Goal: Task Accomplishment & Management: Complete application form

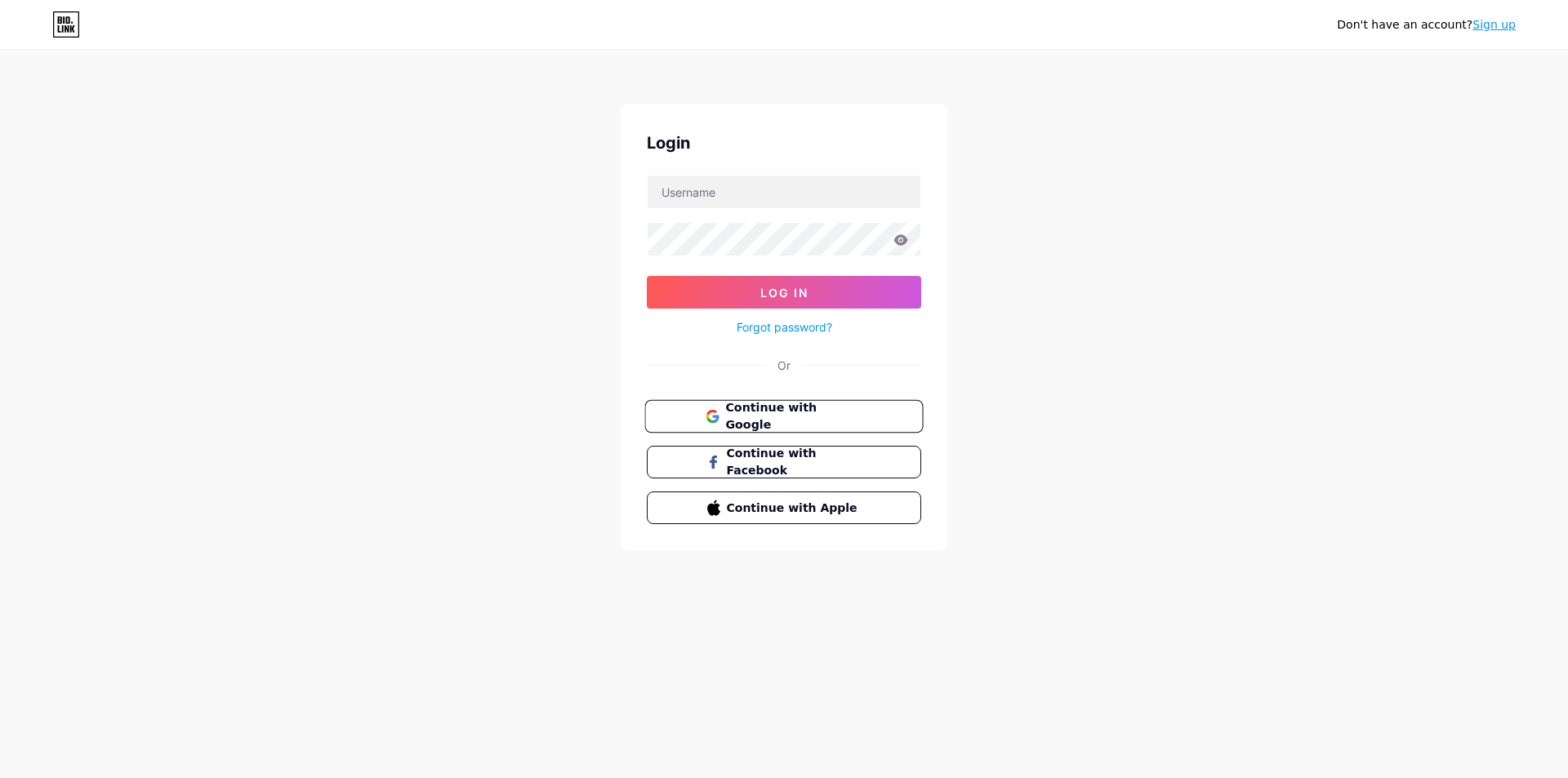
click at [790, 412] on span "Continue with Google" at bounding box center [792, 416] width 136 height 35
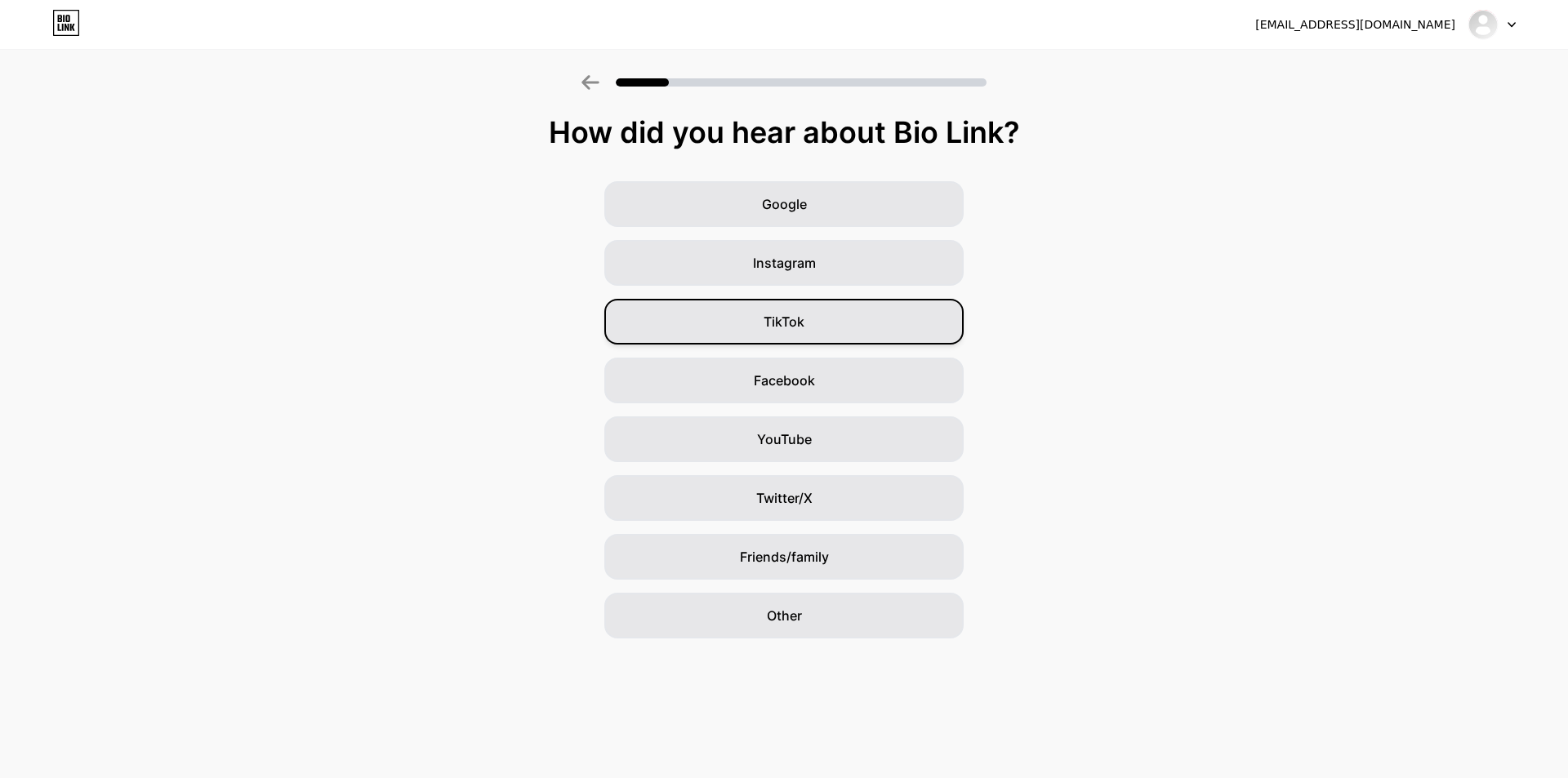
click at [870, 325] on div "TikTok" at bounding box center [784, 321] width 359 height 45
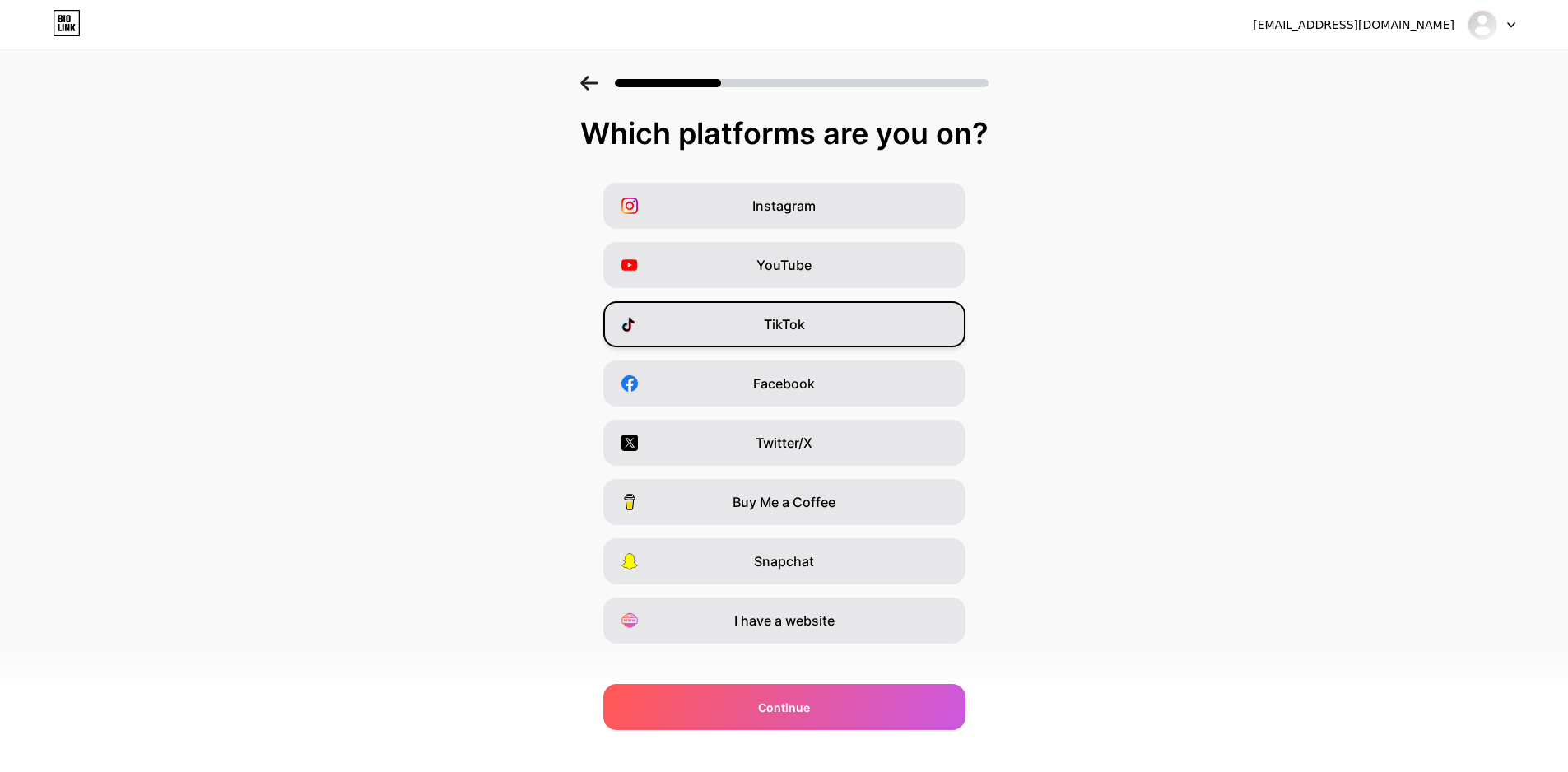
click at [848, 331] on div "TikTok" at bounding box center [785, 324] width 362 height 46
click at [831, 273] on div "YouTube" at bounding box center [785, 264] width 362 height 46
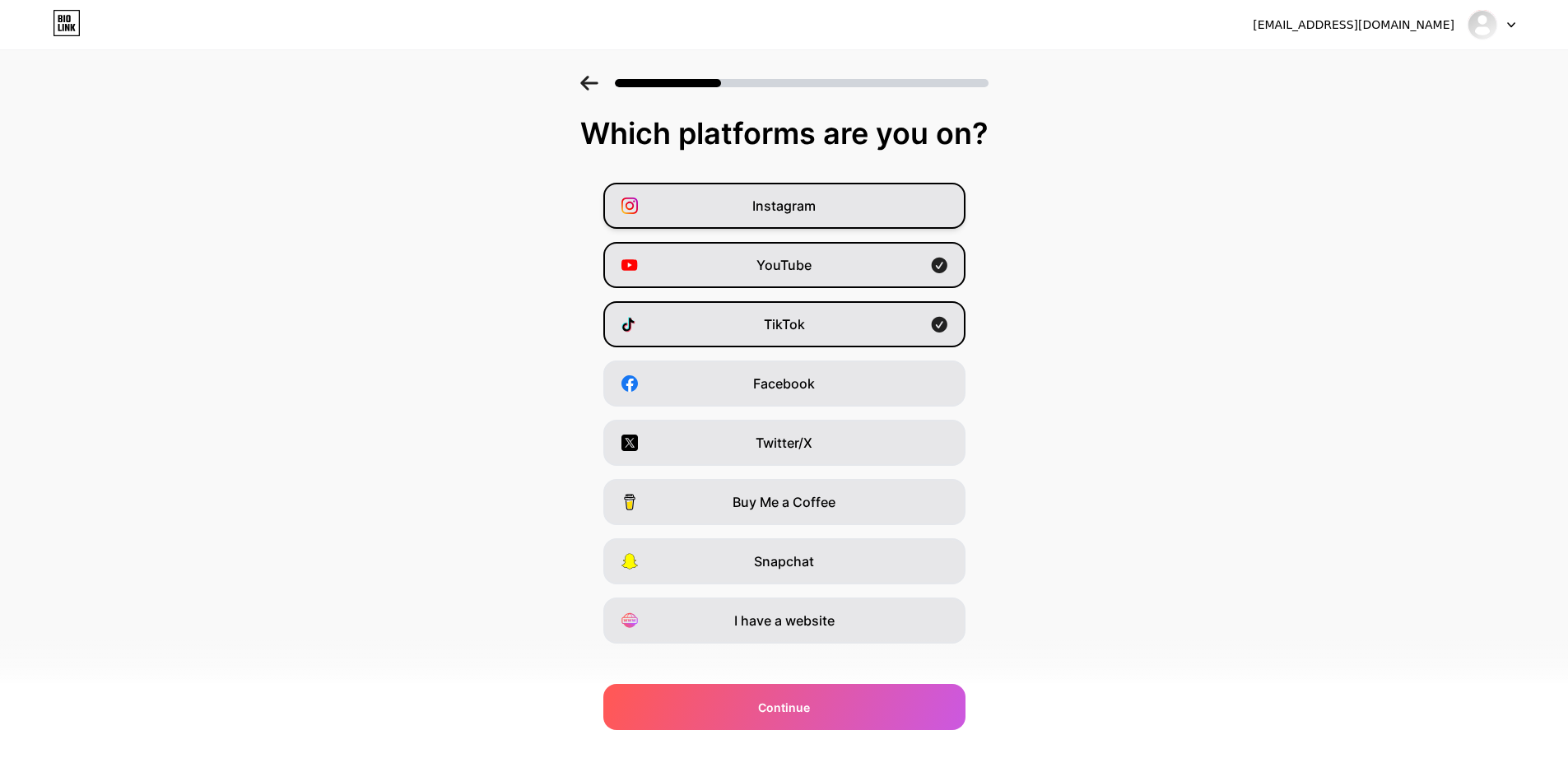
click at [832, 220] on div "Instagram" at bounding box center [785, 205] width 362 height 46
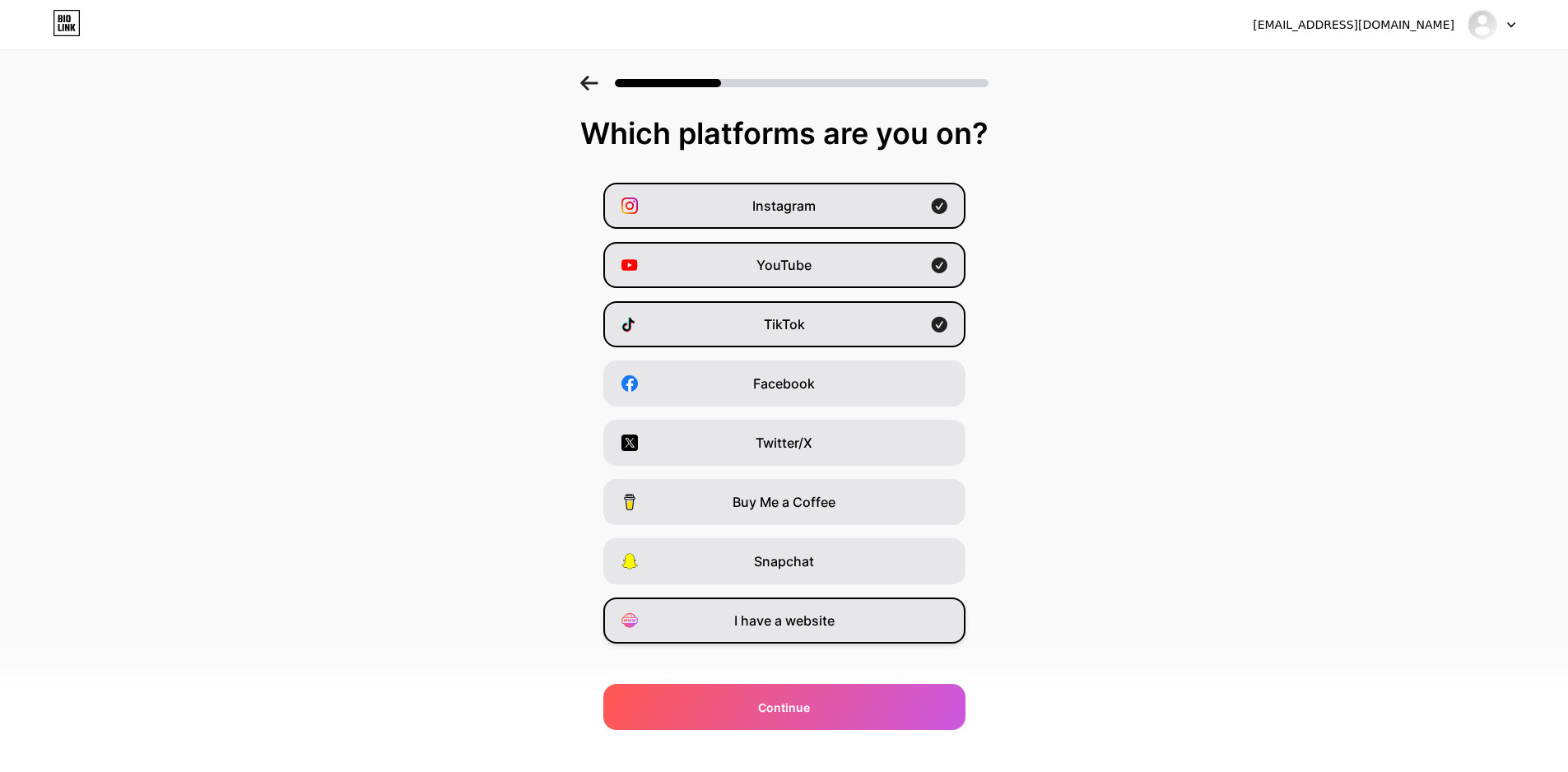
click at [806, 623] on span "I have a website" at bounding box center [785, 621] width 101 height 20
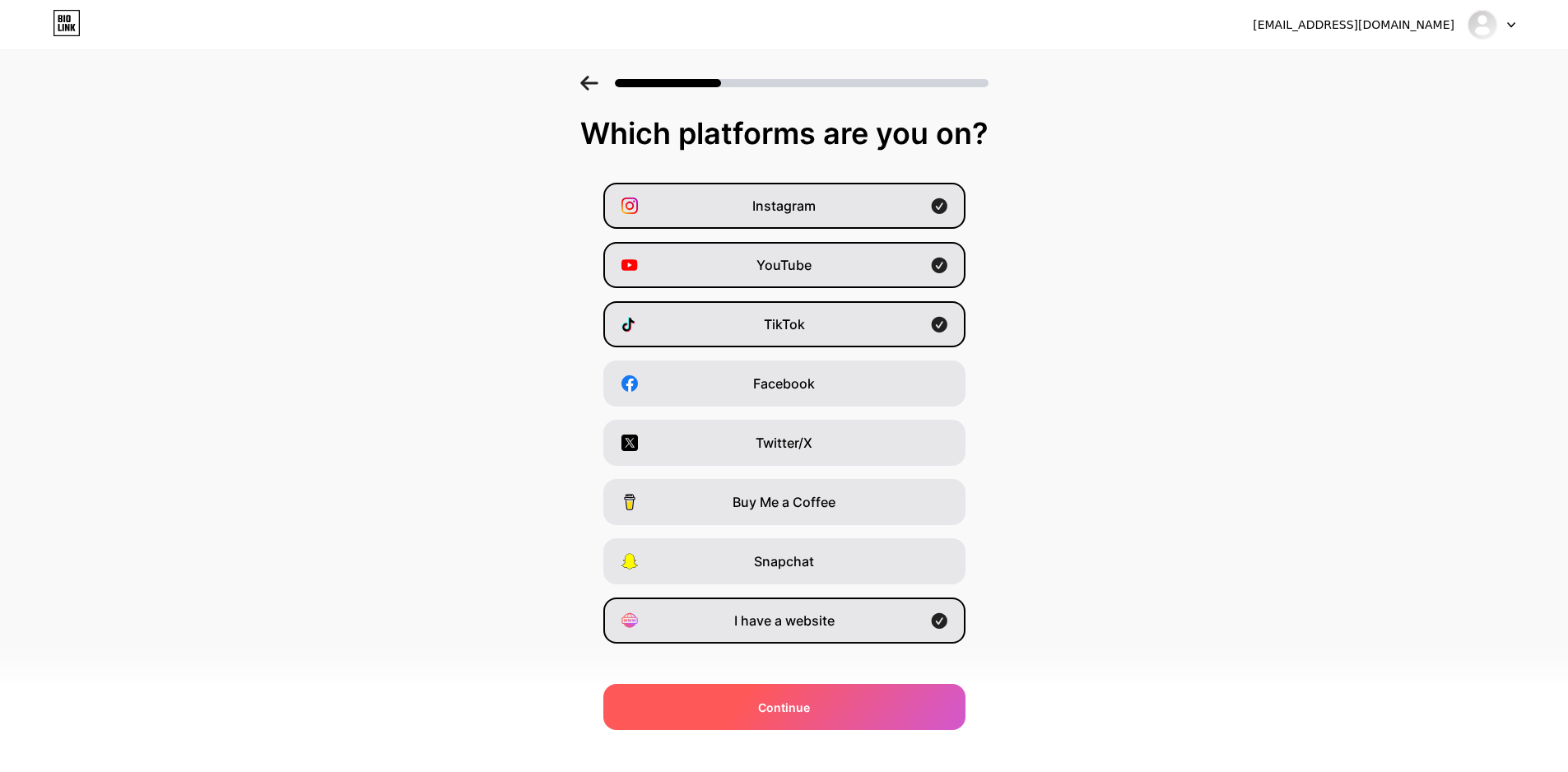
click at [808, 703] on span "Continue" at bounding box center [784, 708] width 52 height 18
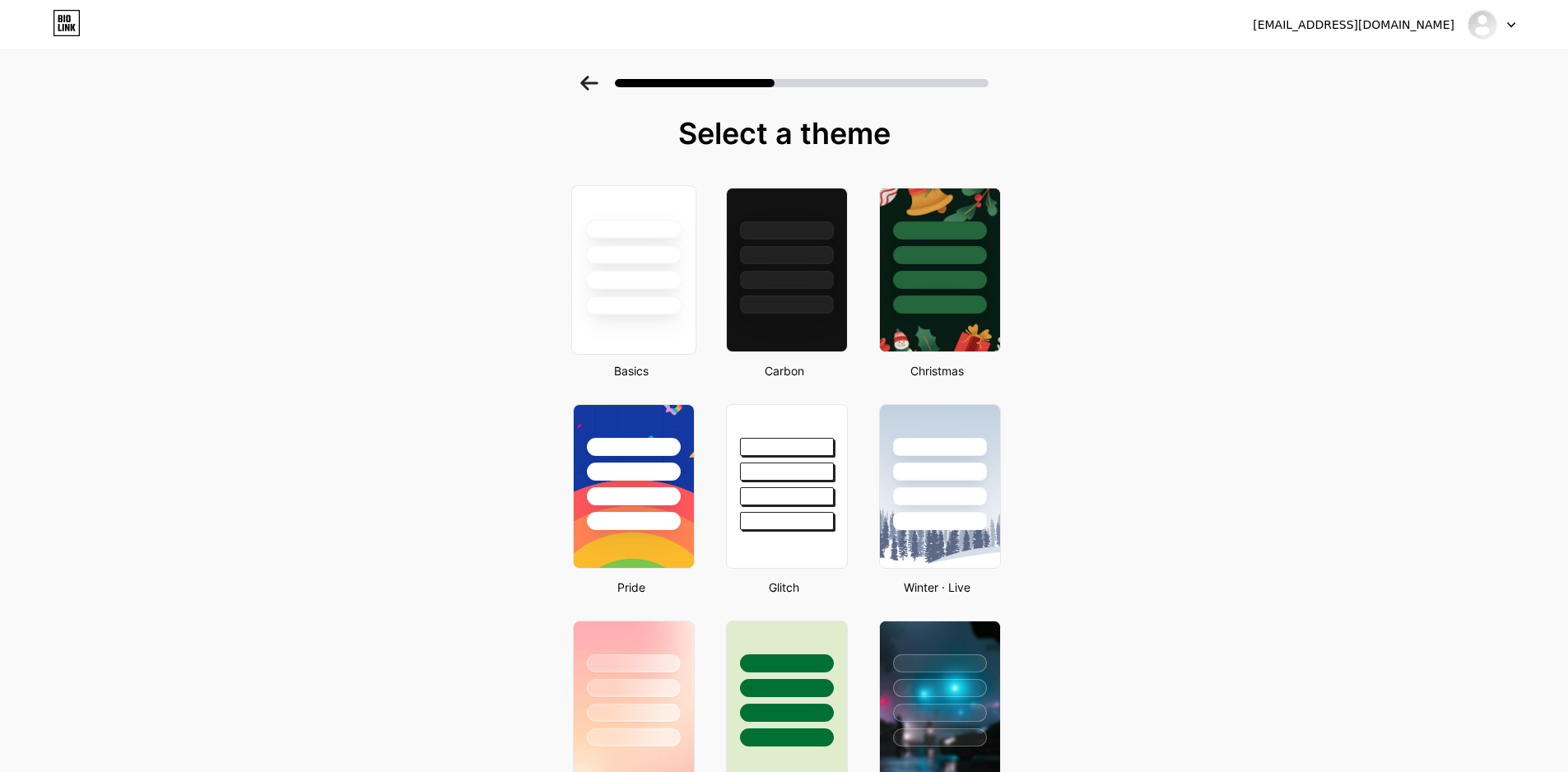
click at [664, 323] on div at bounding box center [633, 270] width 125 height 170
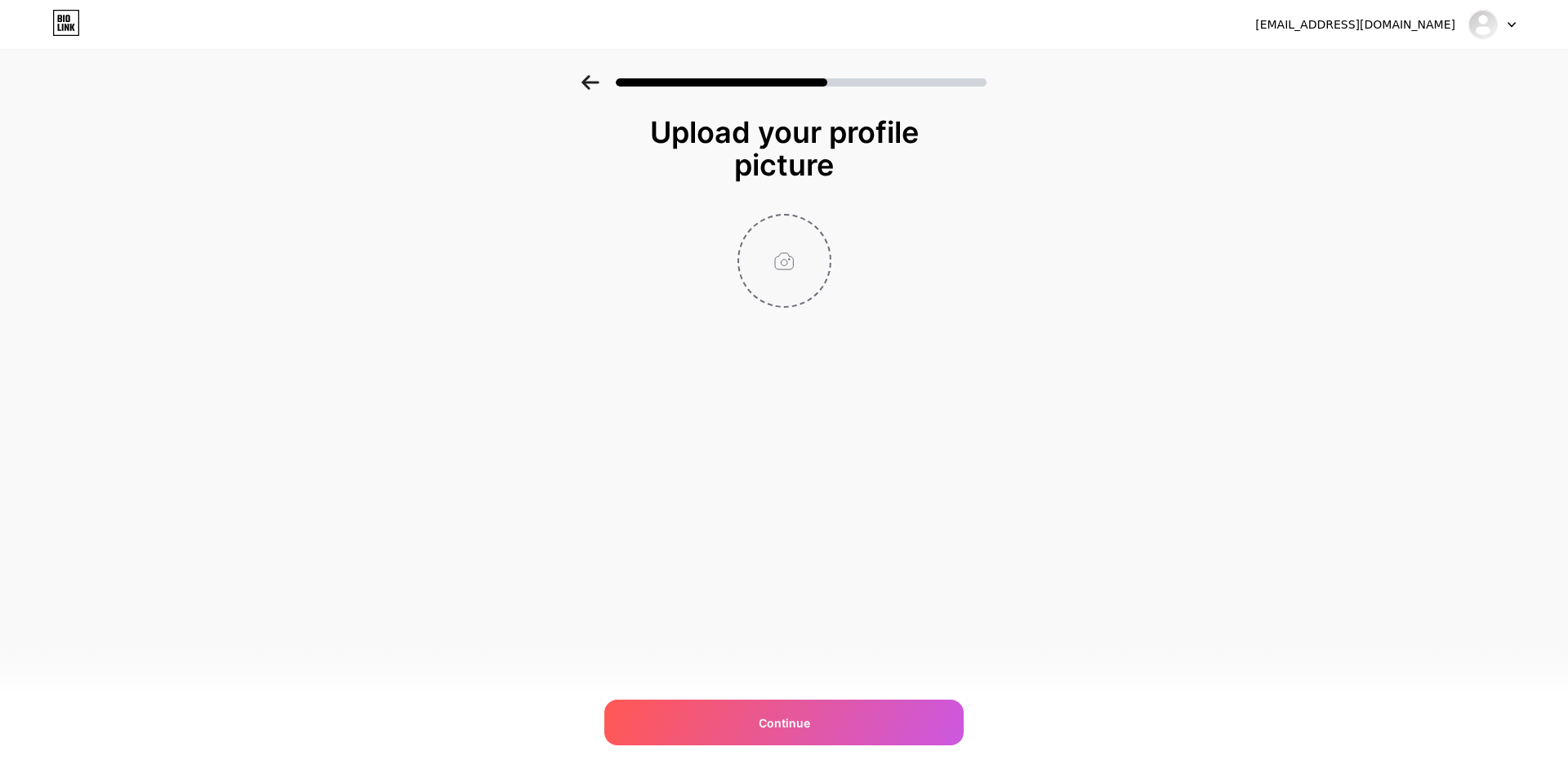
click at [797, 287] on input "file" at bounding box center [784, 261] width 91 height 91
type input "C:\fakepath\DSC09794 копия.jpg"
click at [795, 251] on input "file" at bounding box center [784, 261] width 91 height 91
click at [783, 271] on input "file" at bounding box center [784, 261] width 91 height 91
click at [793, 264] on input "file" at bounding box center [784, 261] width 91 height 91
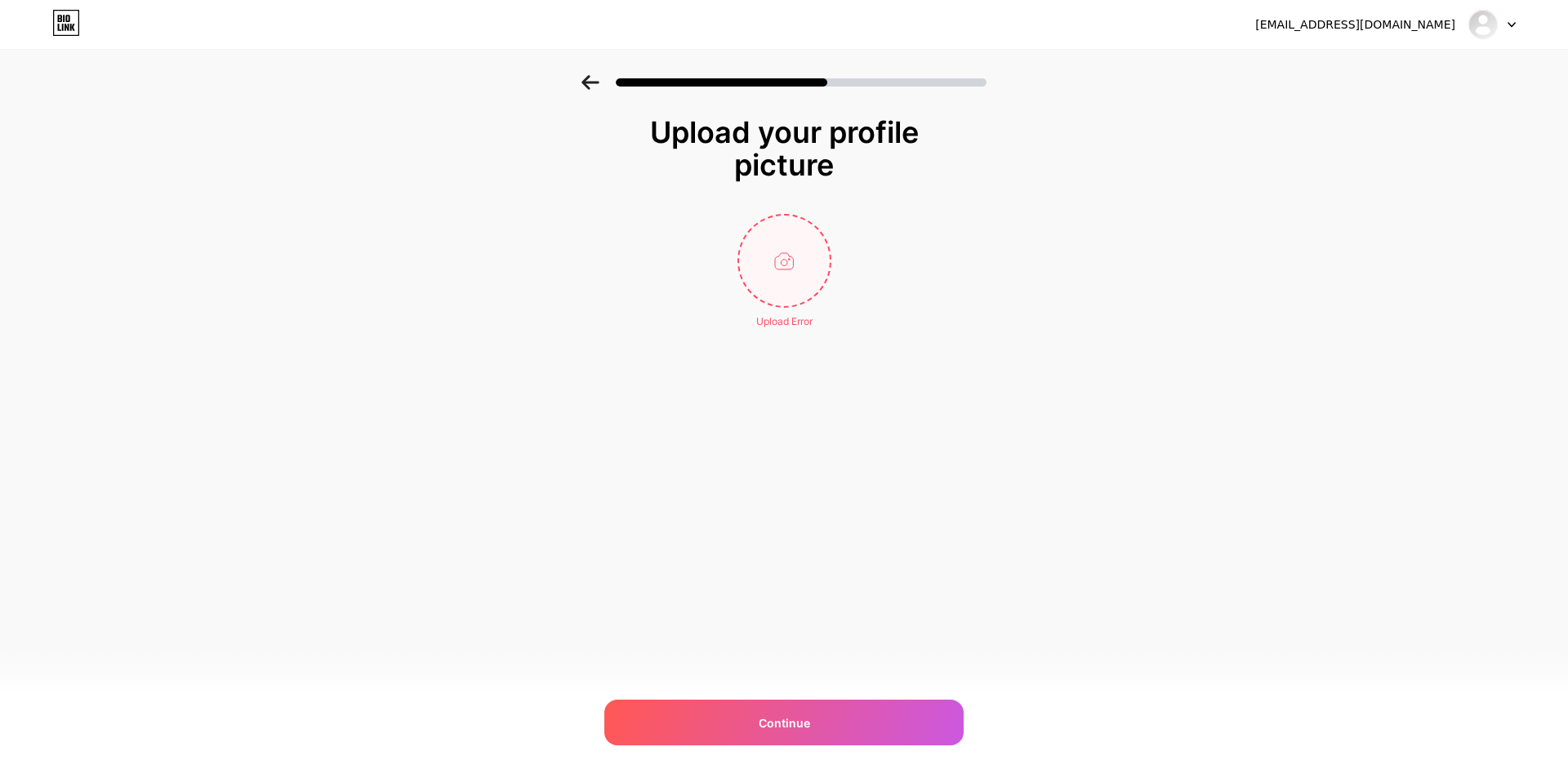
type input "C:\fakepath\IMG_20250912_000603_536.webp"
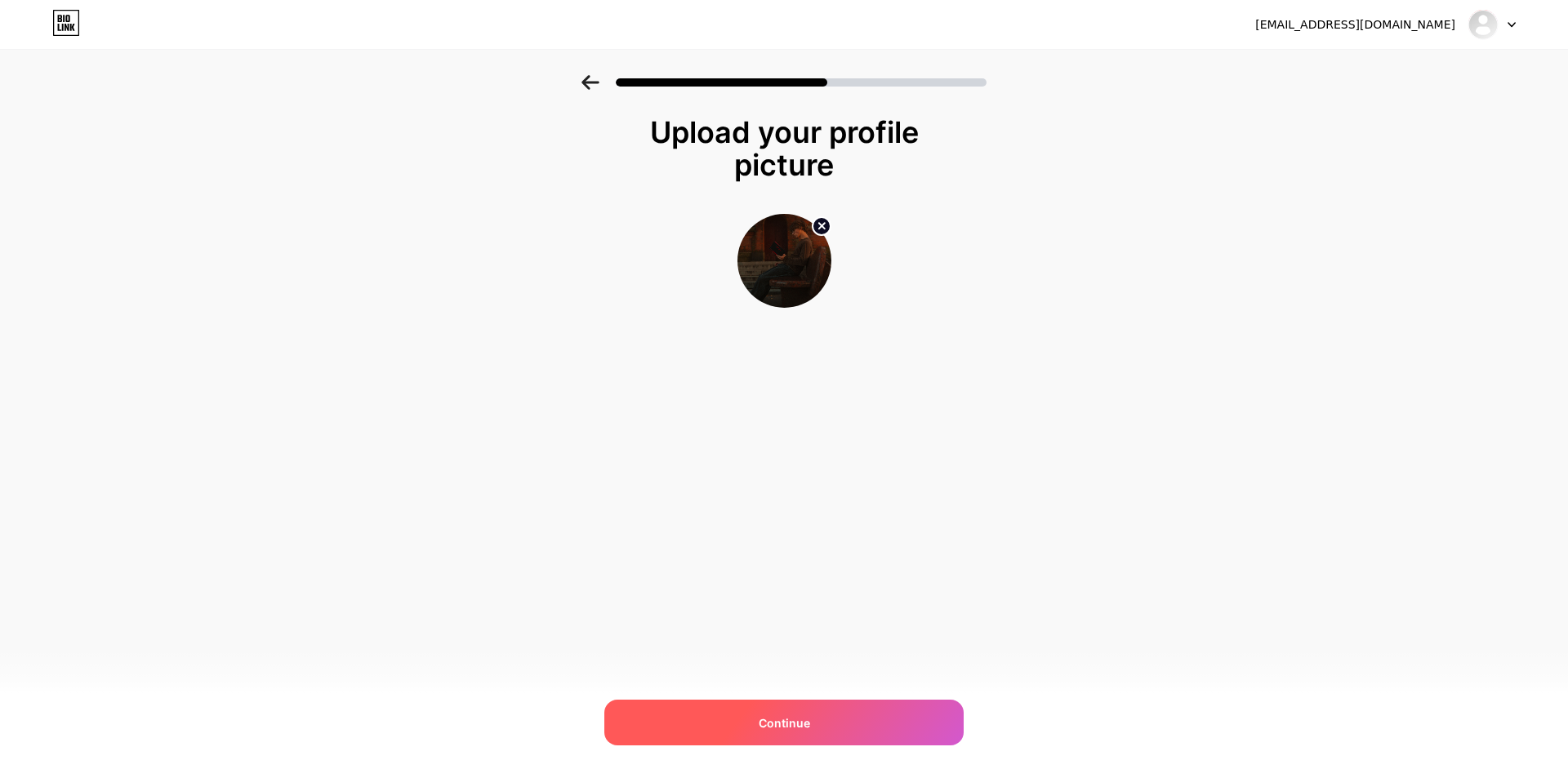
click at [809, 716] on div "Continue" at bounding box center [784, 722] width 359 height 45
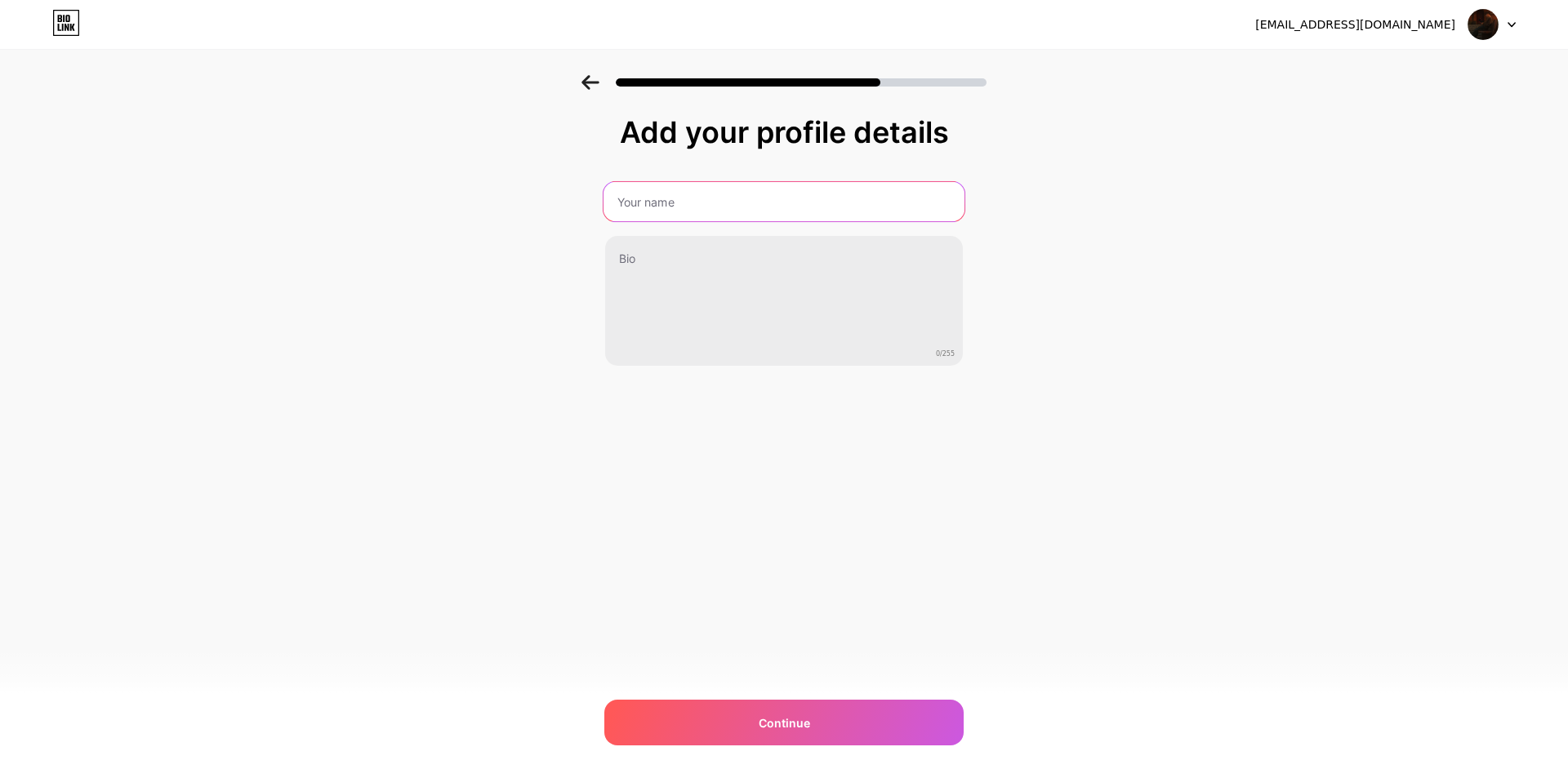
click at [706, 205] on input "text" at bounding box center [784, 202] width 361 height 39
click at [696, 208] on input "text" at bounding box center [784, 202] width 361 height 39
type input "[PERSON_NAME]"
type input "Fancienton"
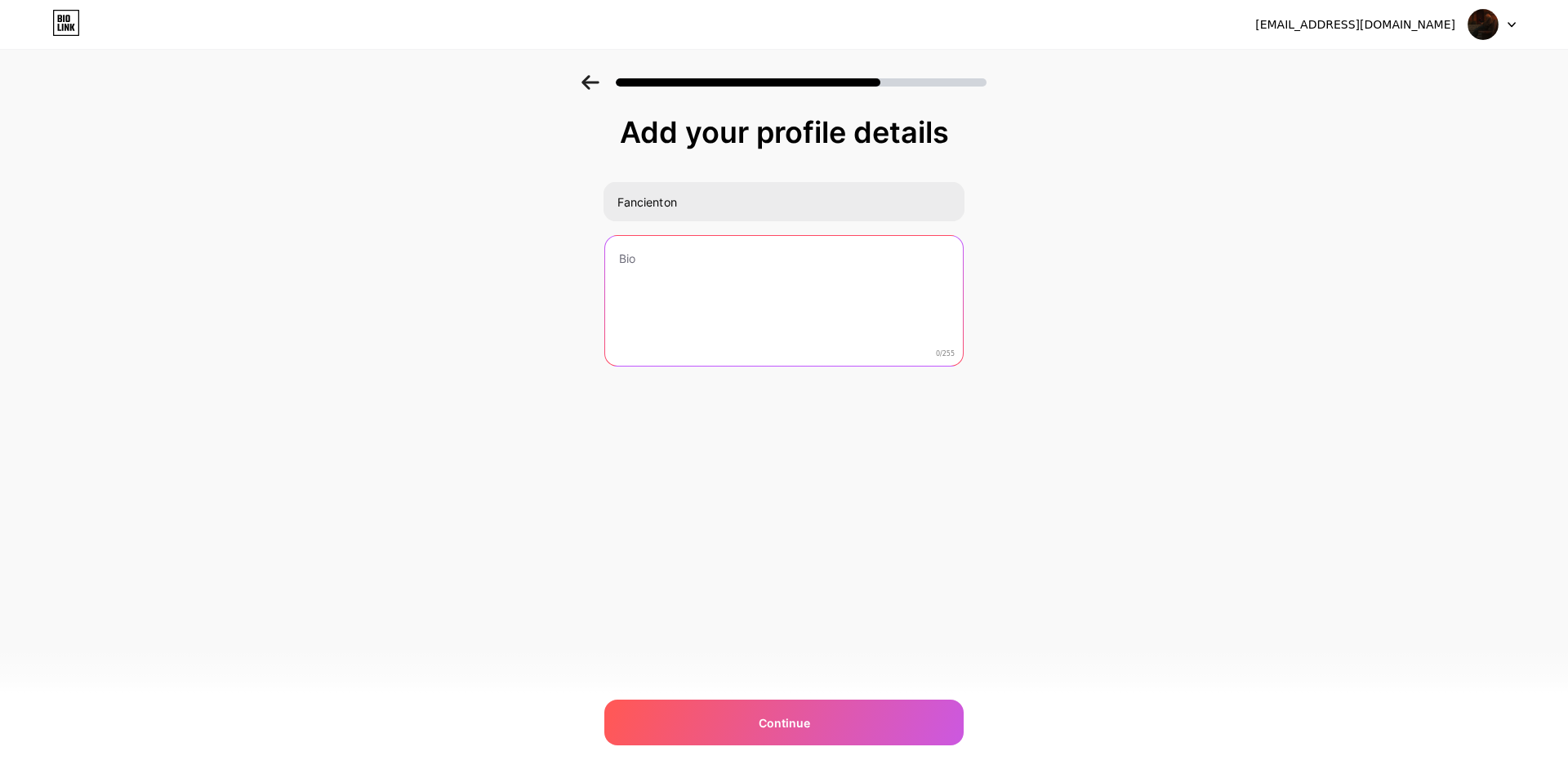
click at [675, 271] on textarea at bounding box center [784, 302] width 357 height 131
paste textarea "Telling stories through photos & videos. Video editing, photo retouching, custo…"
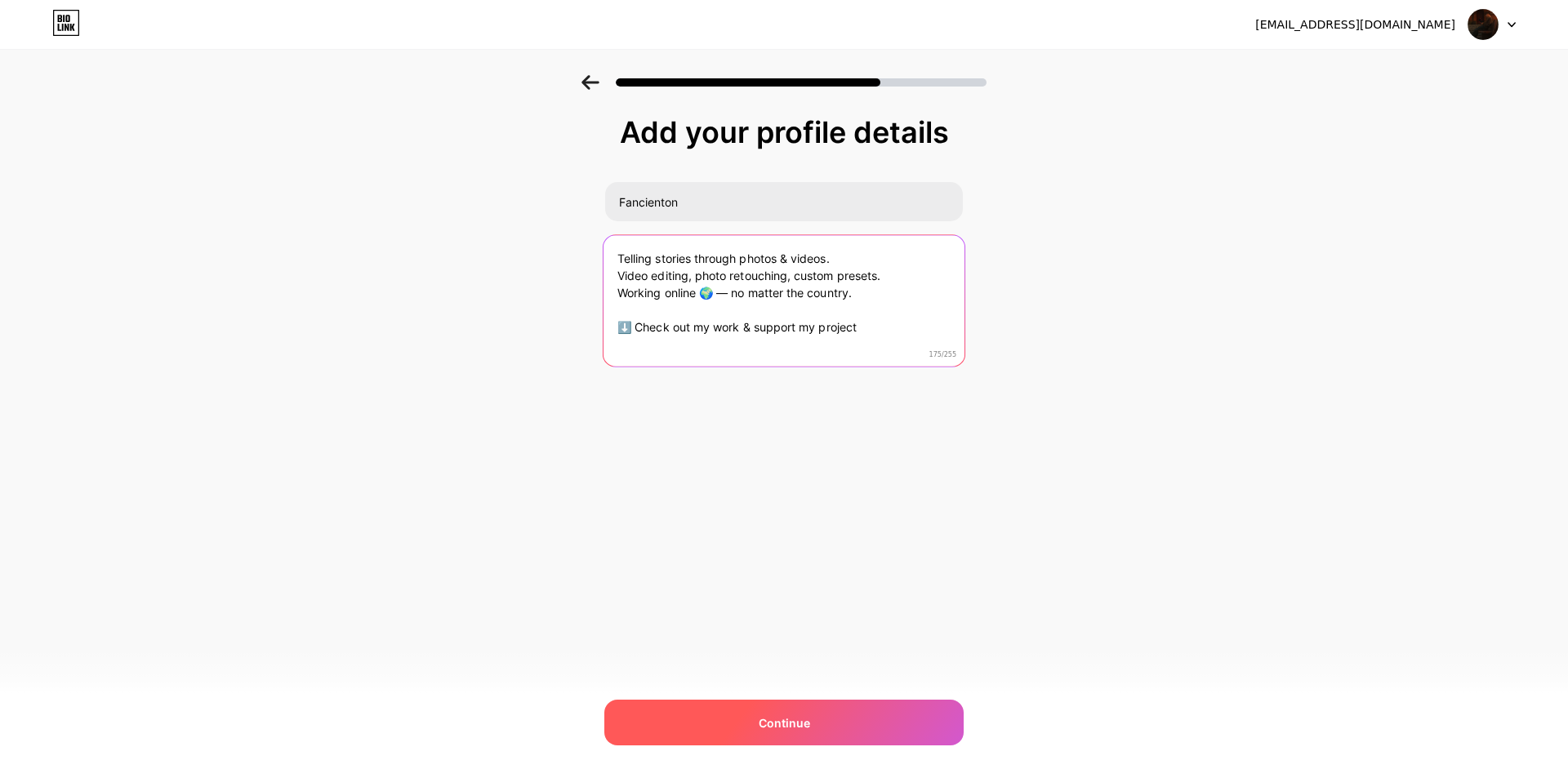
type textarea "Telling stories through photos & videos. Video editing, photo retouching, custo…"
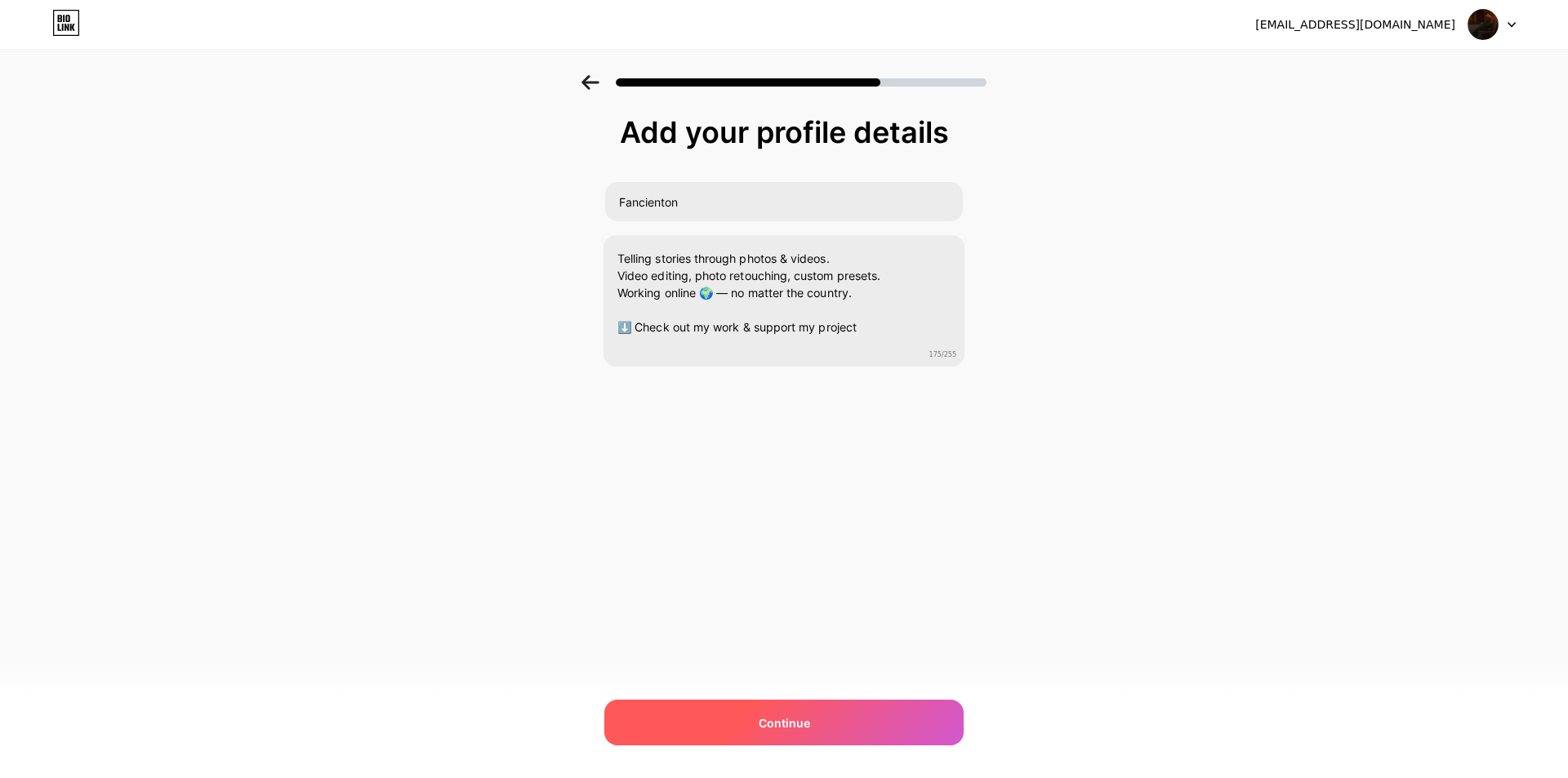
click at [886, 708] on div "Continue" at bounding box center [784, 722] width 359 height 45
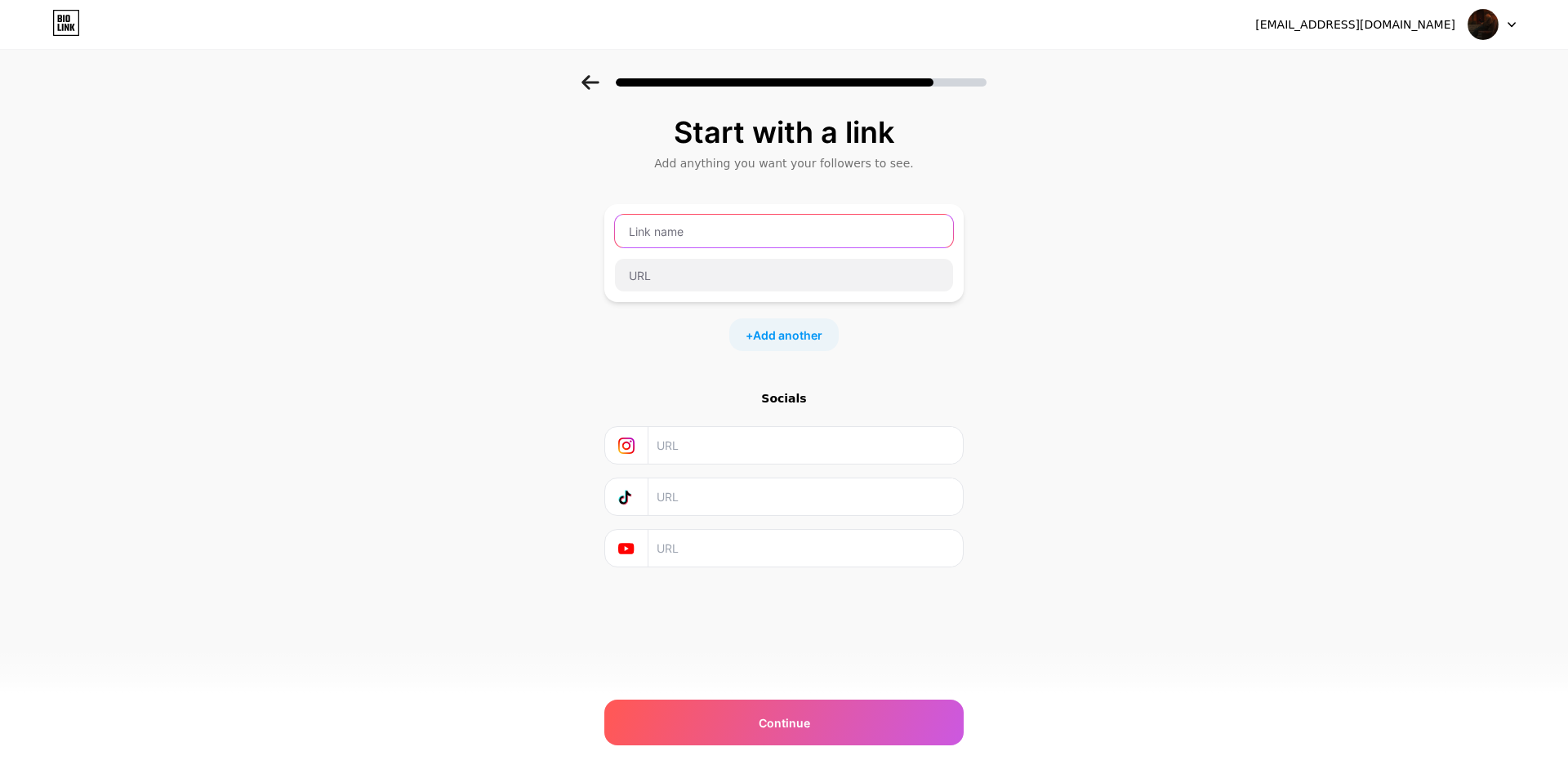
click at [715, 234] on input "text" at bounding box center [783, 230] width 338 height 32
click at [700, 444] on input "text" at bounding box center [804, 445] width 296 height 37
paste input "[URL][DOMAIN_NAME]"
type input "[URL][DOMAIN_NAME]"
click at [707, 500] on input "text" at bounding box center [804, 497] width 296 height 37
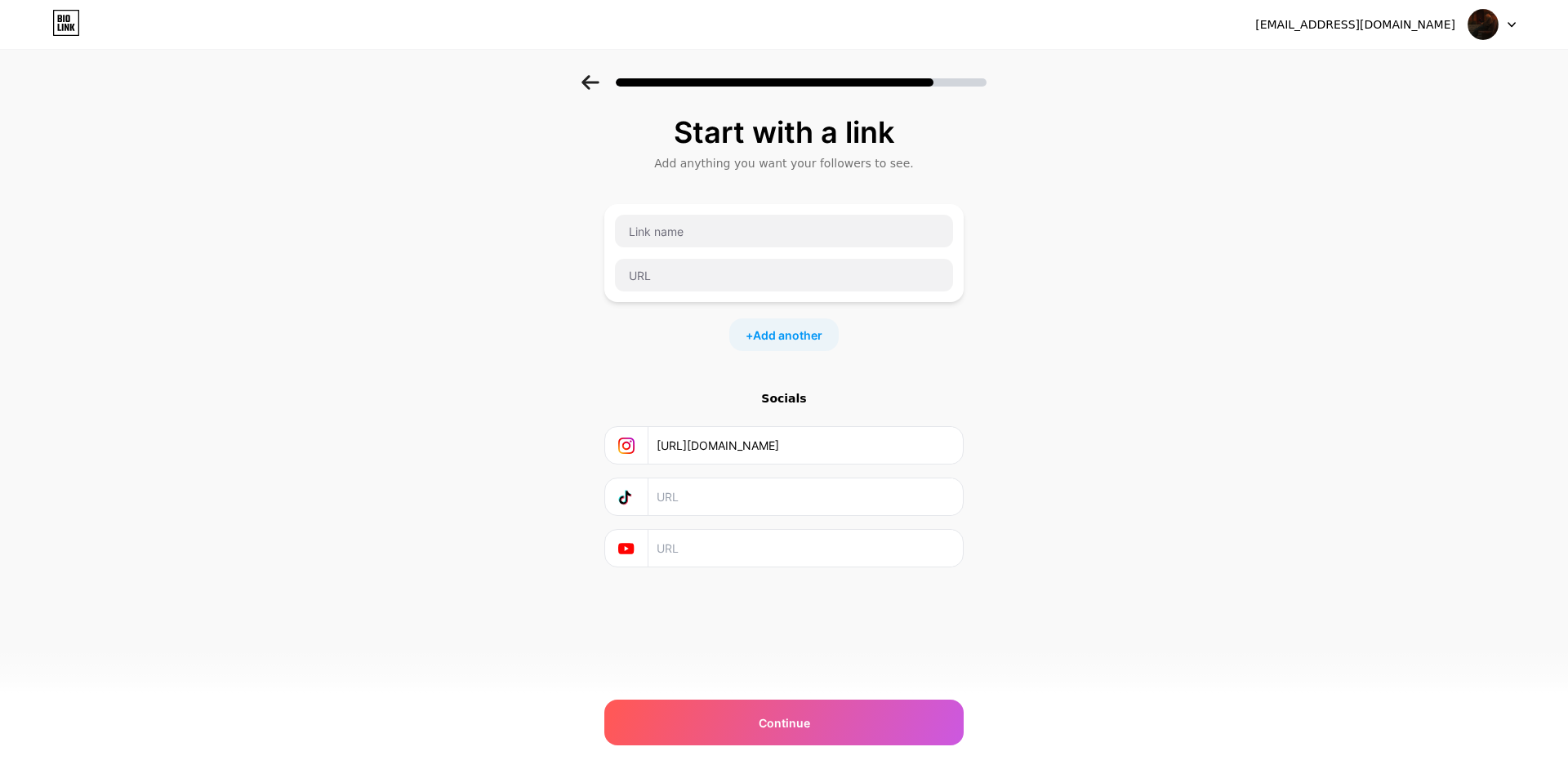
paste input "[URL][DOMAIN_NAME]"
type input "[URL][DOMAIN_NAME]"
click at [696, 540] on input "text" at bounding box center [804, 548] width 296 height 37
click at [679, 544] on input "text" at bounding box center [804, 548] width 296 height 37
paste input "[URL][DOMAIN_NAME]"
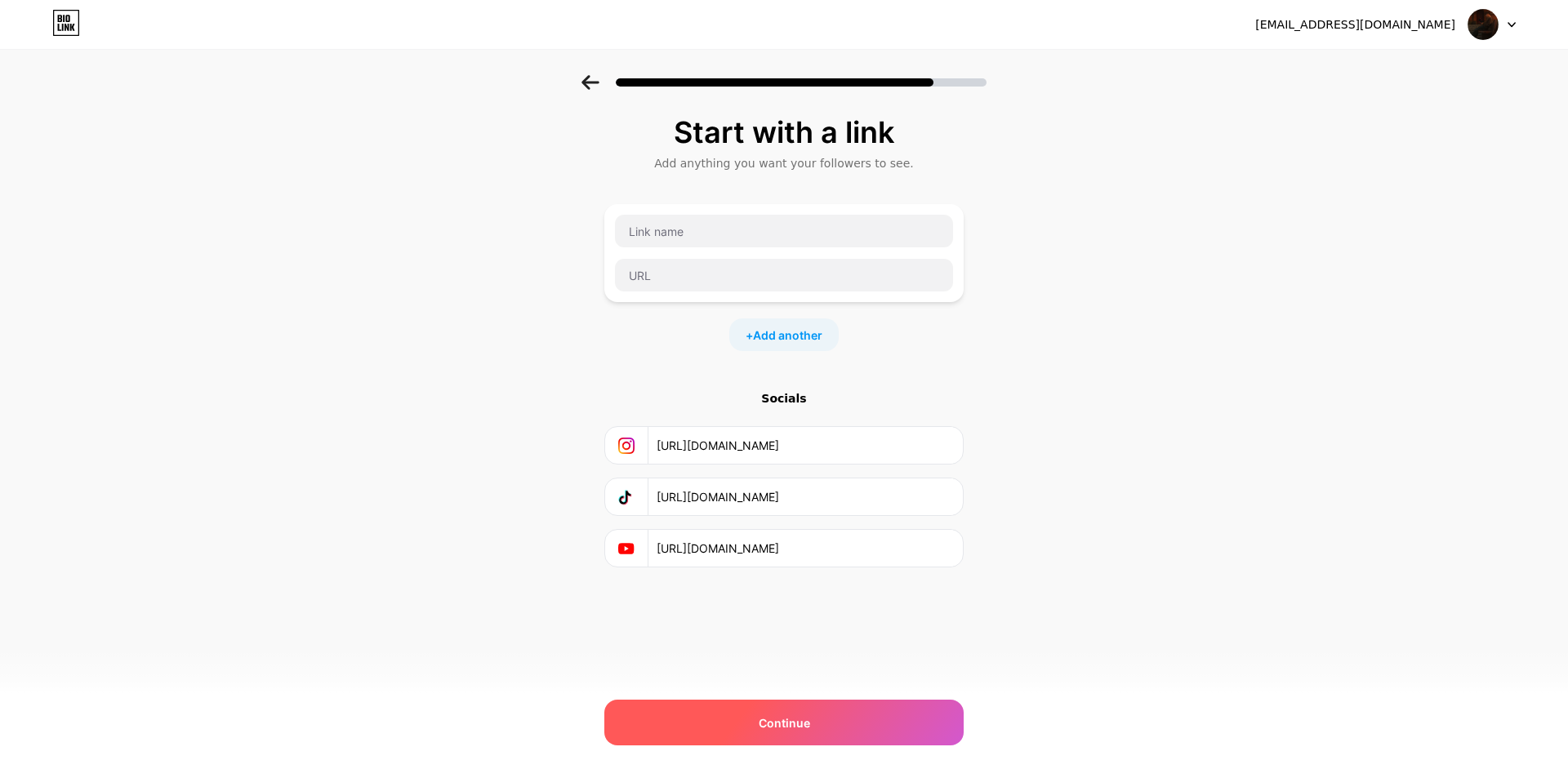
type input "[URL][DOMAIN_NAME]"
click at [813, 716] on div "Continue" at bounding box center [784, 722] width 359 height 45
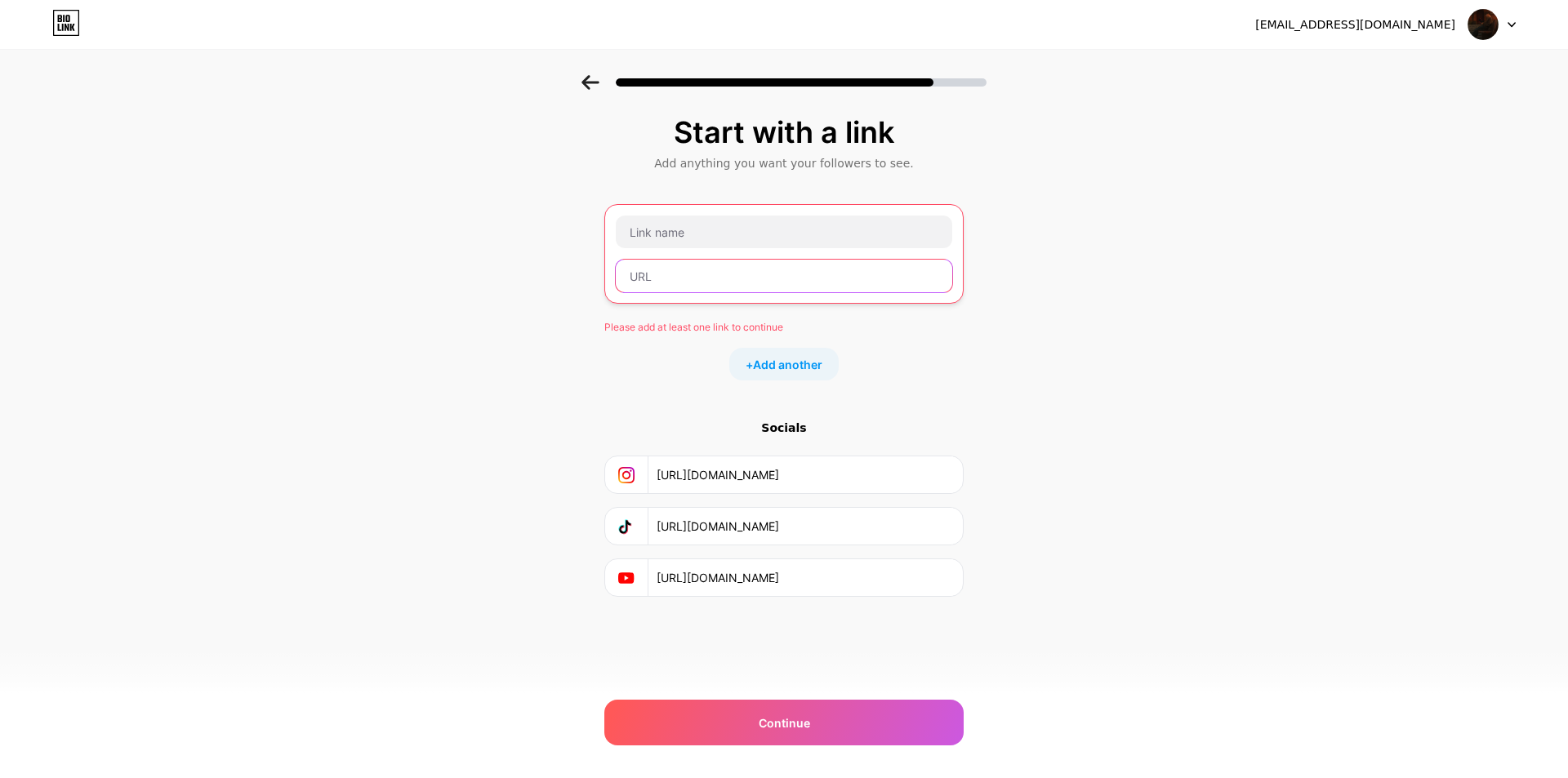
click at [715, 275] on input "text" at bounding box center [783, 276] width 336 height 32
click at [784, 362] on span "Add another" at bounding box center [787, 364] width 69 height 18
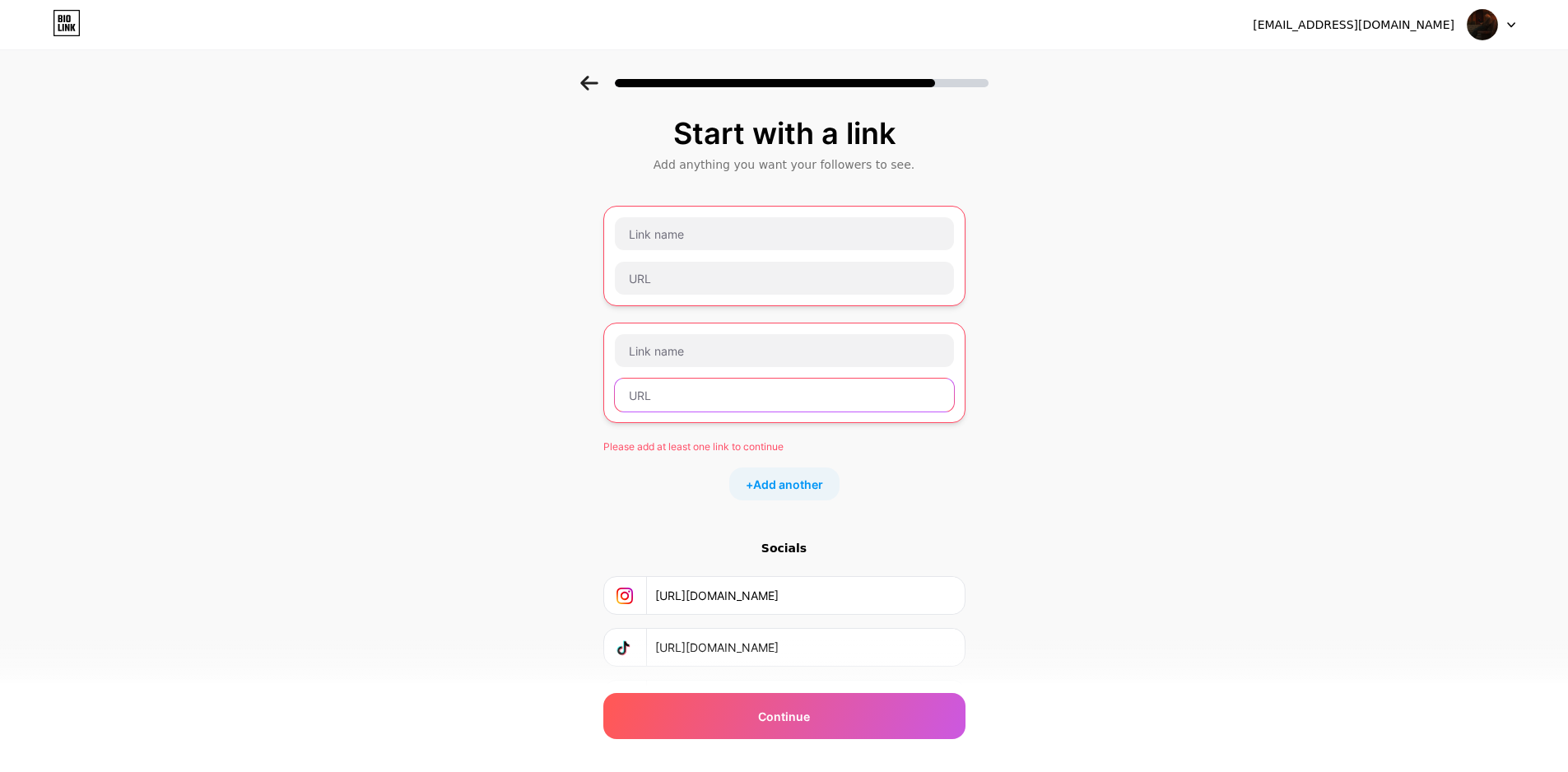
click at [686, 385] on input "text" at bounding box center [784, 395] width 339 height 33
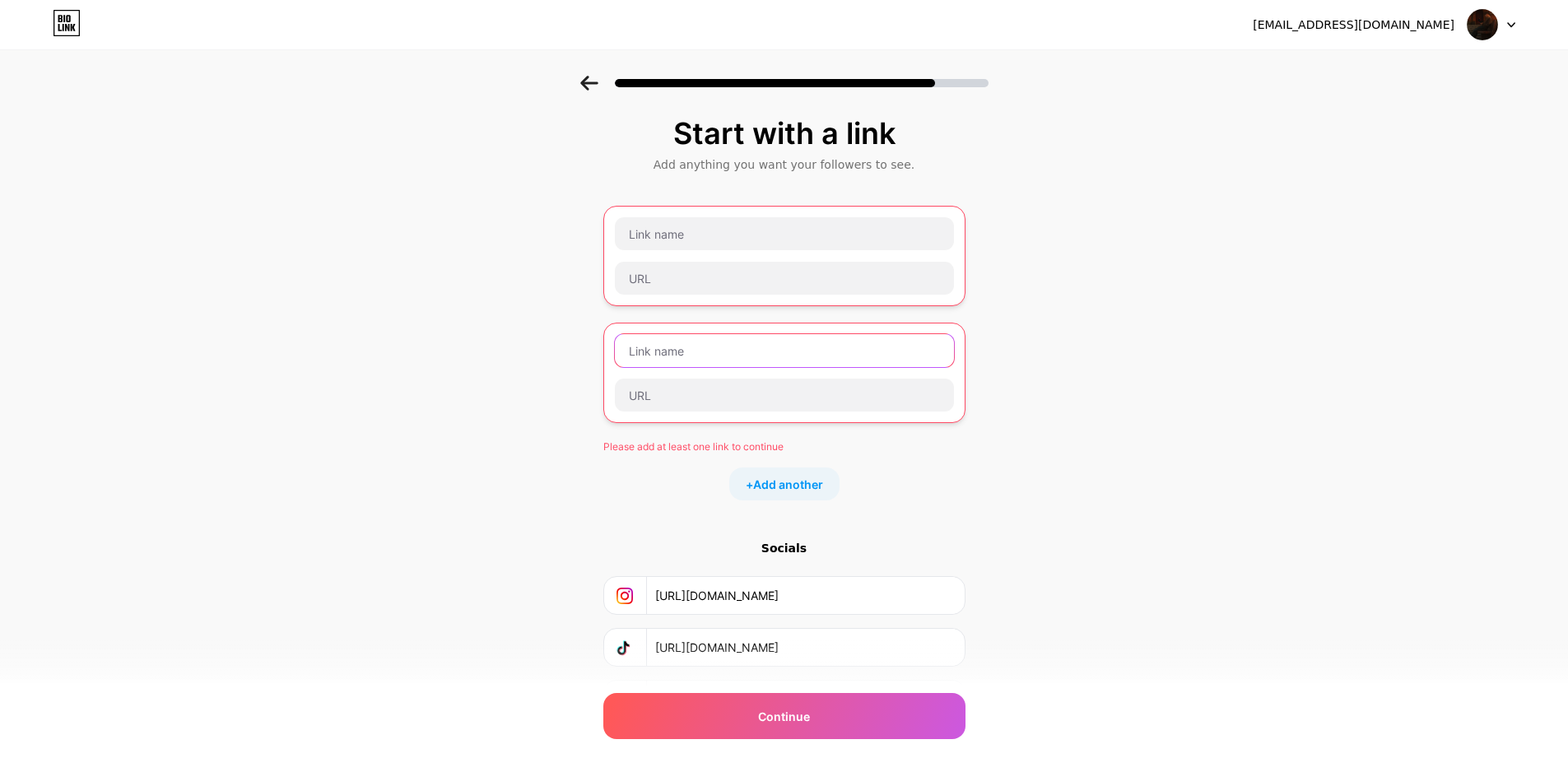
click at [651, 345] on input "text" at bounding box center [784, 350] width 339 height 33
click at [609, 261] on div "Start with a link Add anything you want your followers to see. Please add at le…" at bounding box center [784, 438] width 1568 height 725
click at [613, 192] on div "Start with a link Add anything you want your followers to see. Please add at le…" at bounding box center [785, 417] width 362 height 602
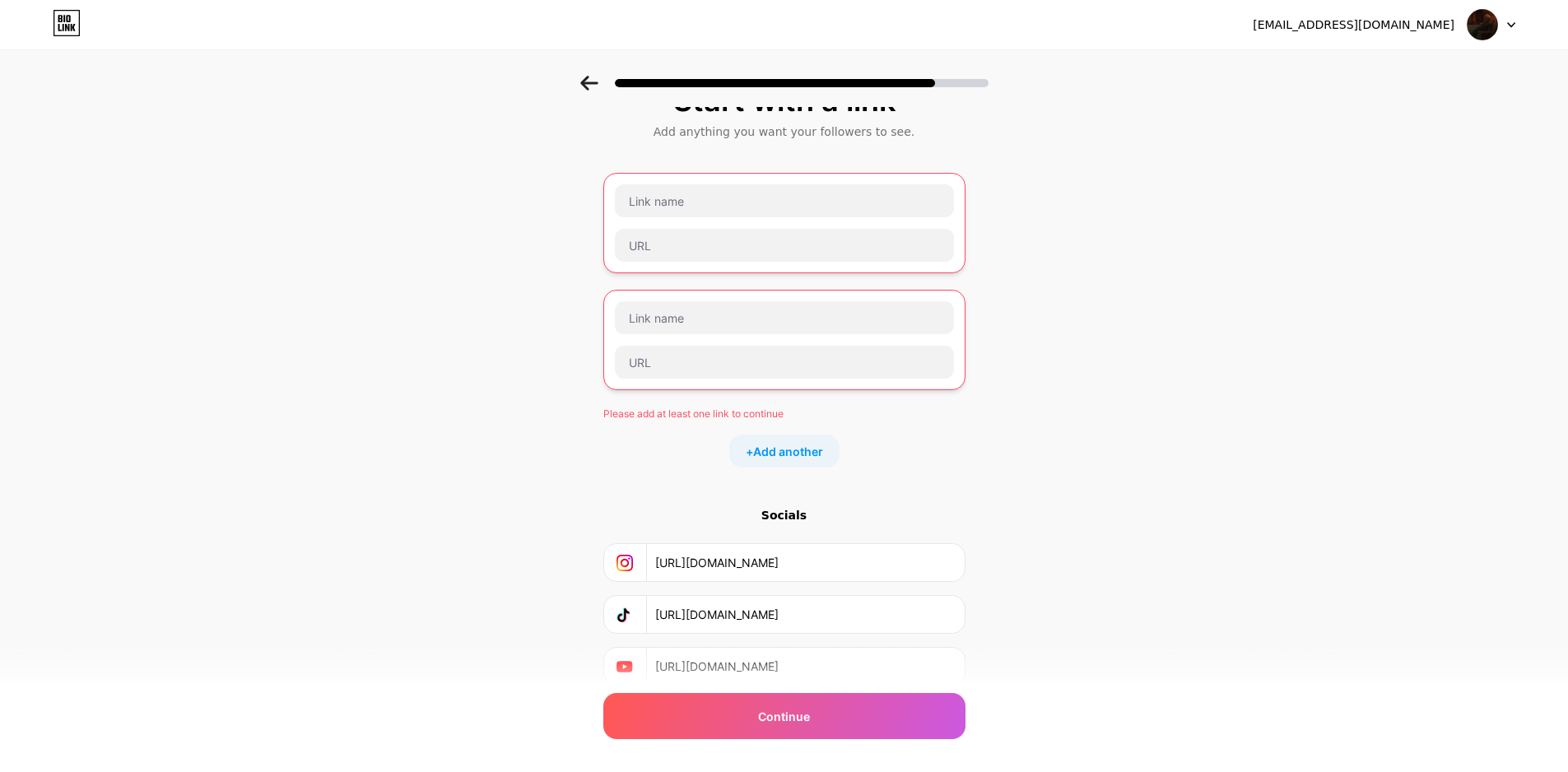
scroll to position [94, 0]
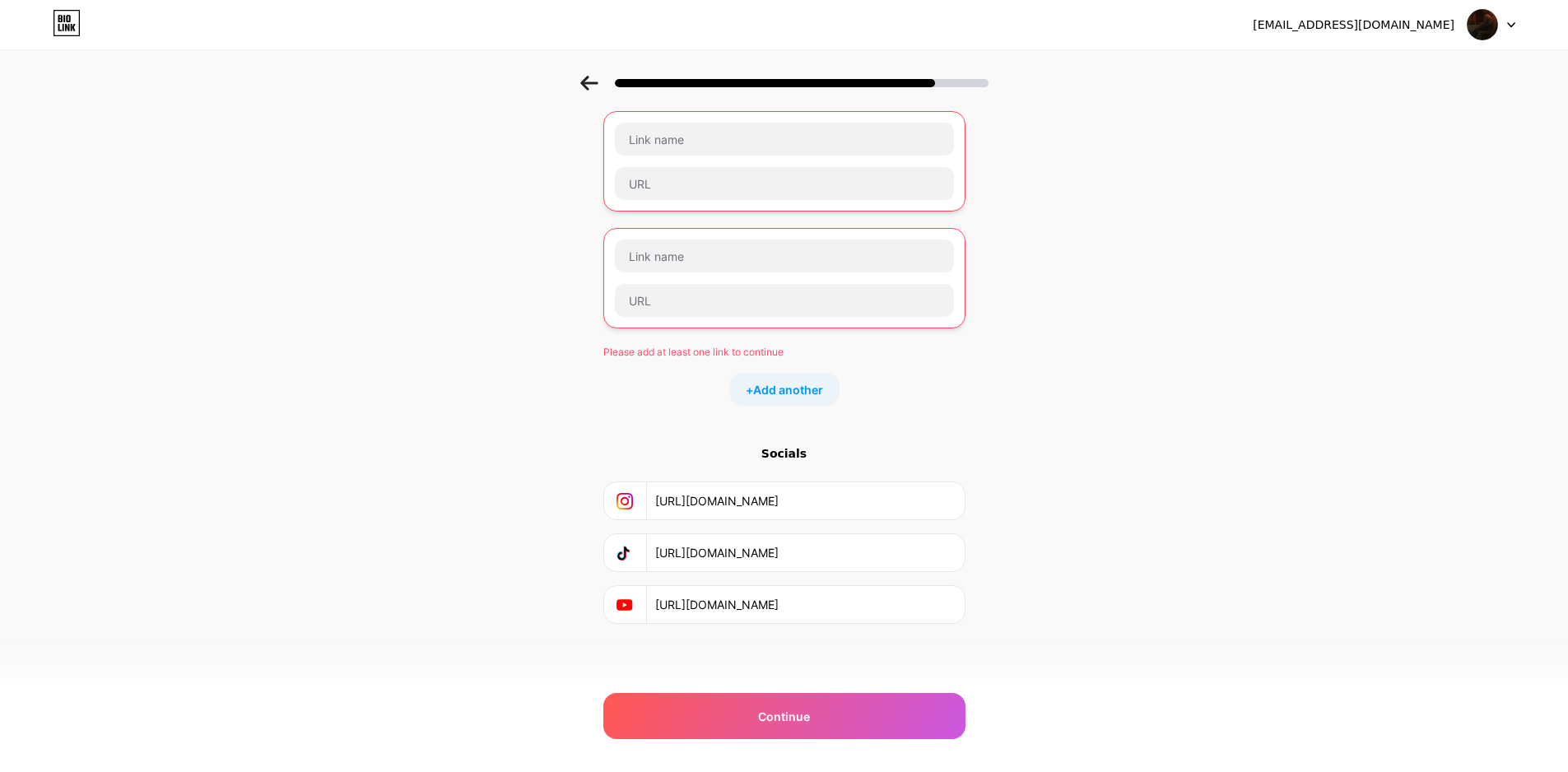
drag, startPoint x: 662, startPoint y: 504, endPoint x: 927, endPoint y: 660, distance: 307.5
click at [927, 660] on div "Start with a link Add anything you want your followers to see. Please add at le…" at bounding box center [785, 364] width 362 height 684
drag, startPoint x: 893, startPoint y: 557, endPoint x: 632, endPoint y: 558, distance: 261.0
click at [632, 558] on div "[URL][DOMAIN_NAME]" at bounding box center [784, 553] width 341 height 37
drag, startPoint x: 888, startPoint y: 608, endPoint x: 575, endPoint y: 604, distance: 313.0
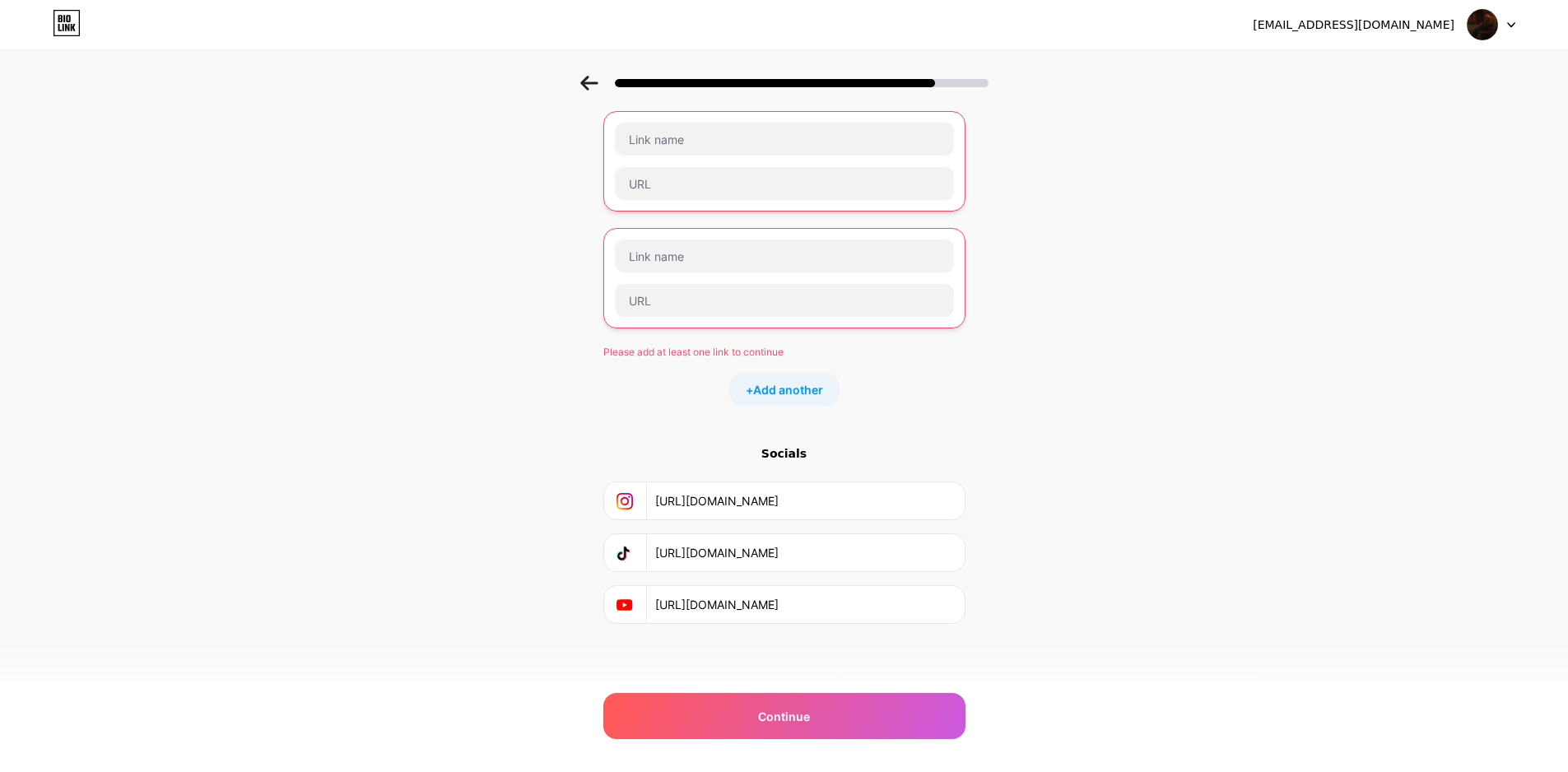
click at [575, 604] on div "Start with a link Add anything you want your followers to see. Please add at le…" at bounding box center [784, 344] width 1568 height 725
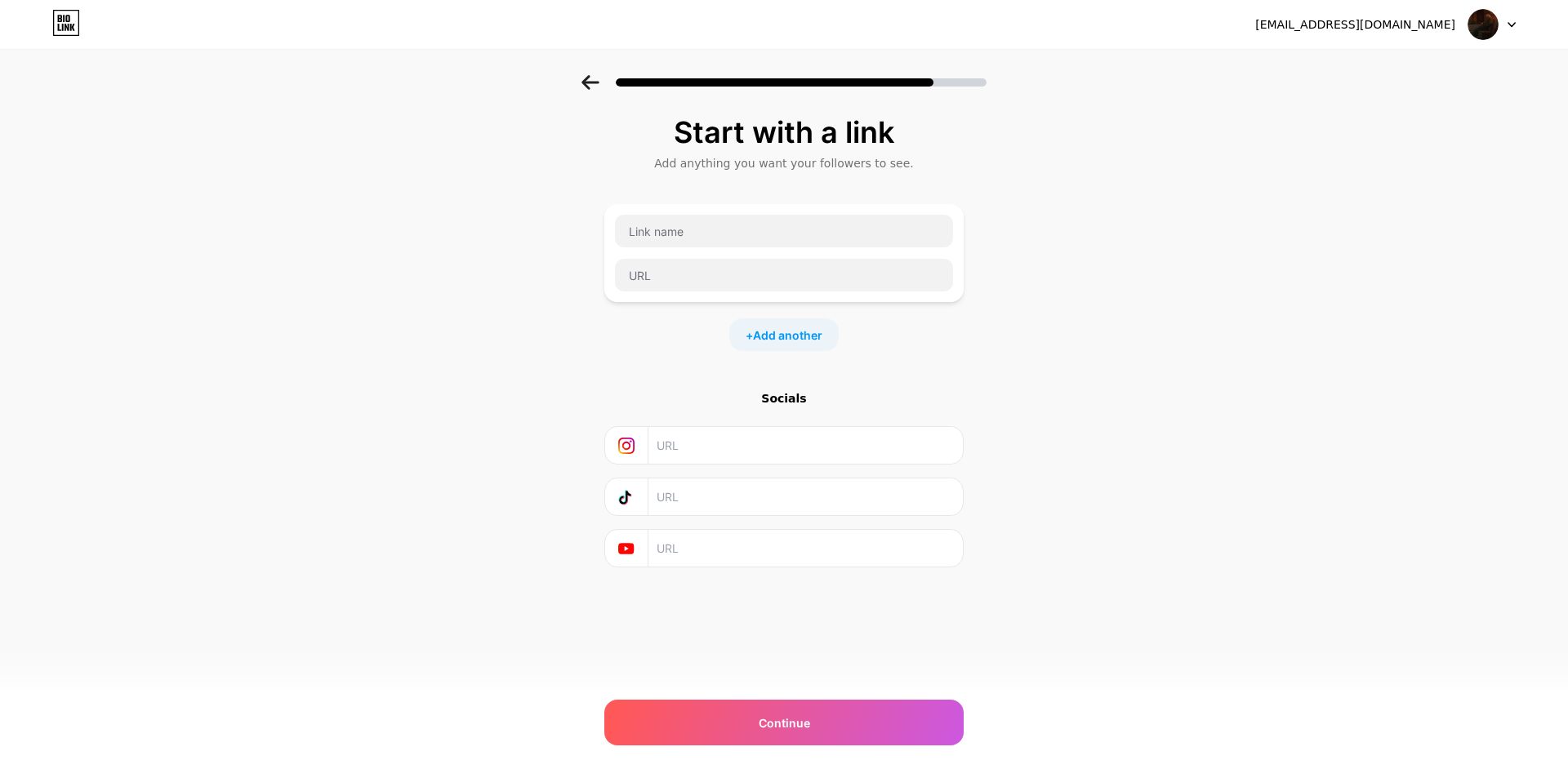
click at [592, 75] on icon at bounding box center [590, 82] width 18 height 15
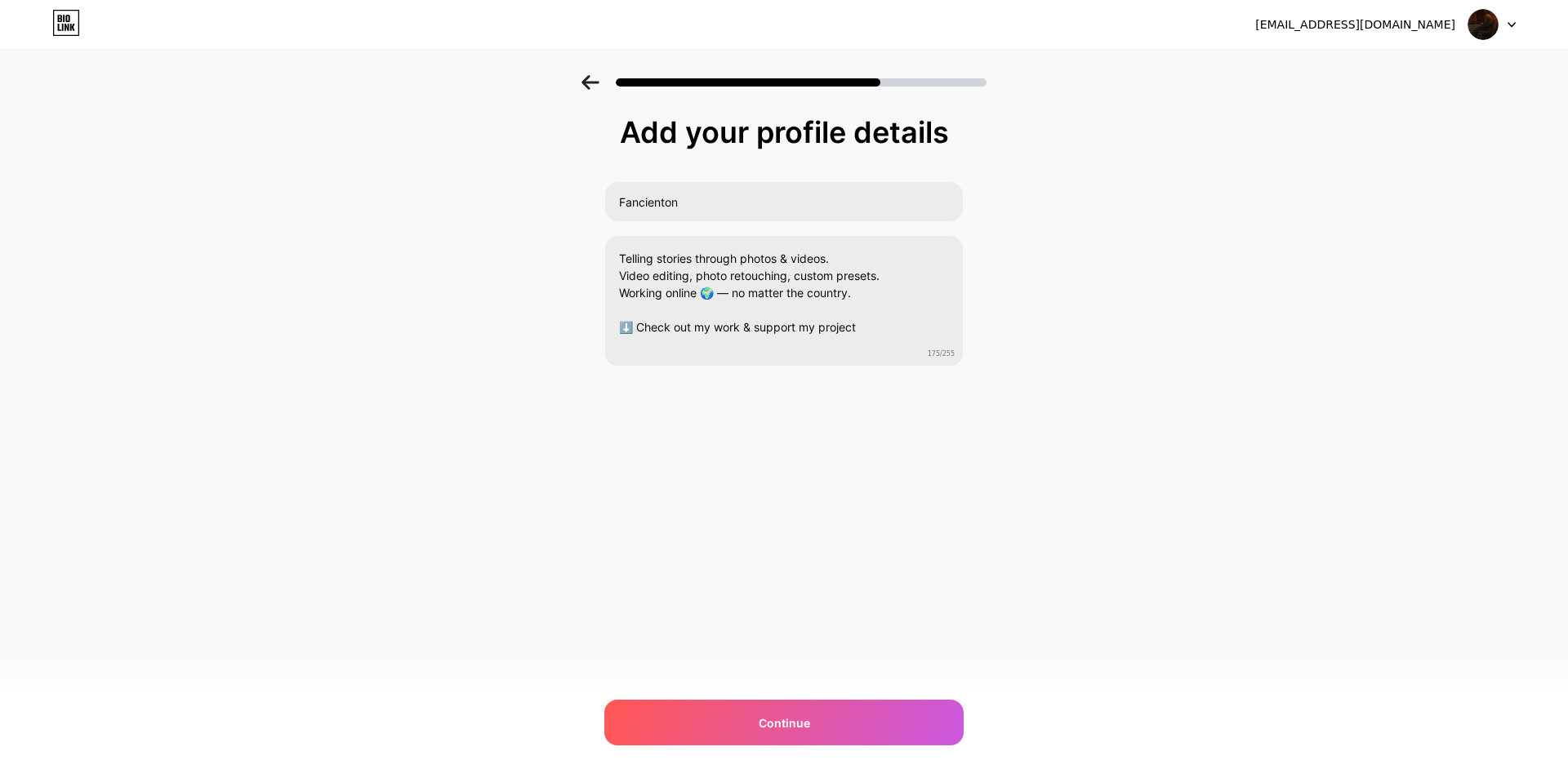
click at [592, 83] on icon at bounding box center [590, 82] width 18 height 15
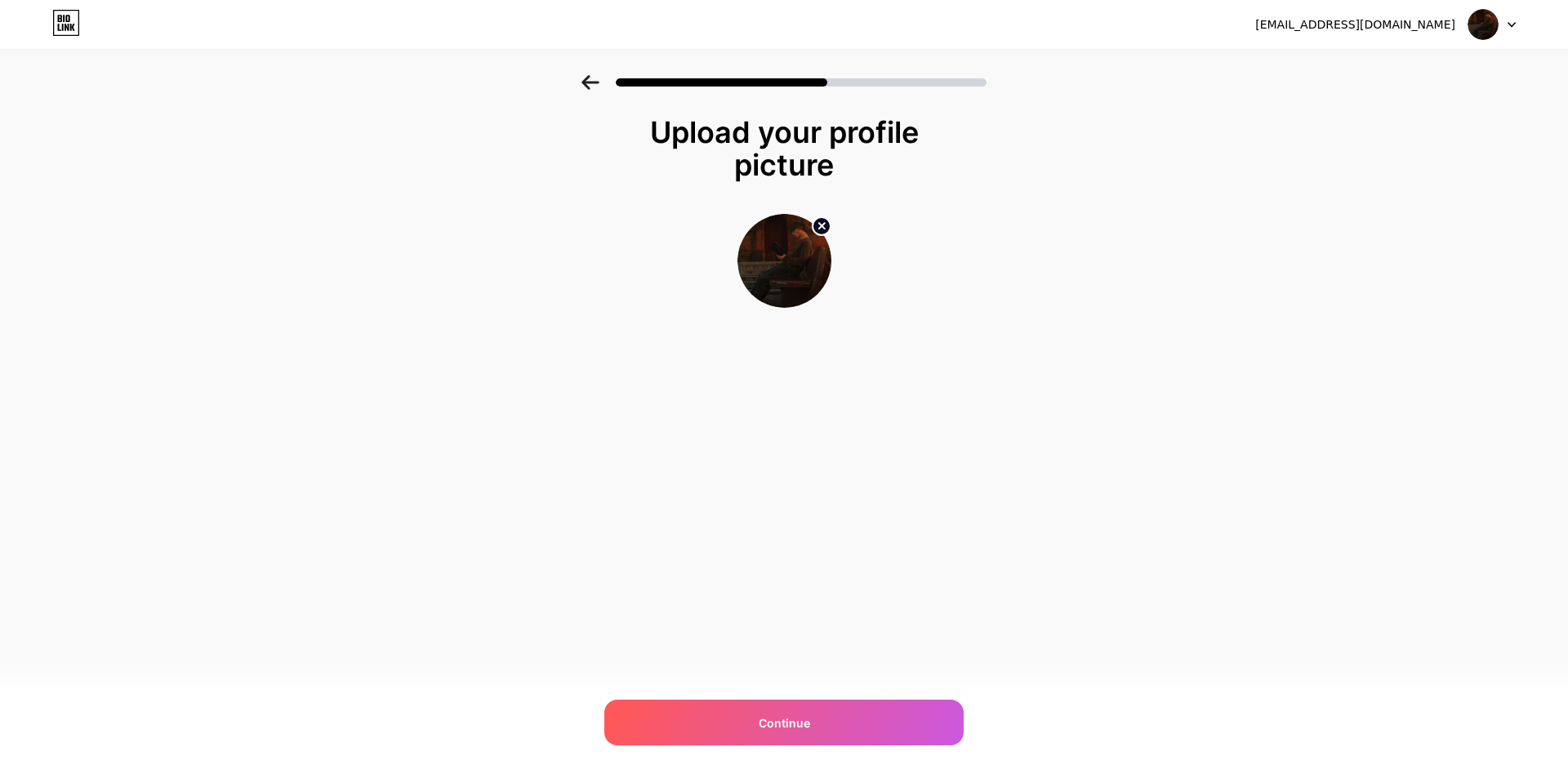
click at [592, 83] on icon at bounding box center [590, 82] width 18 height 15
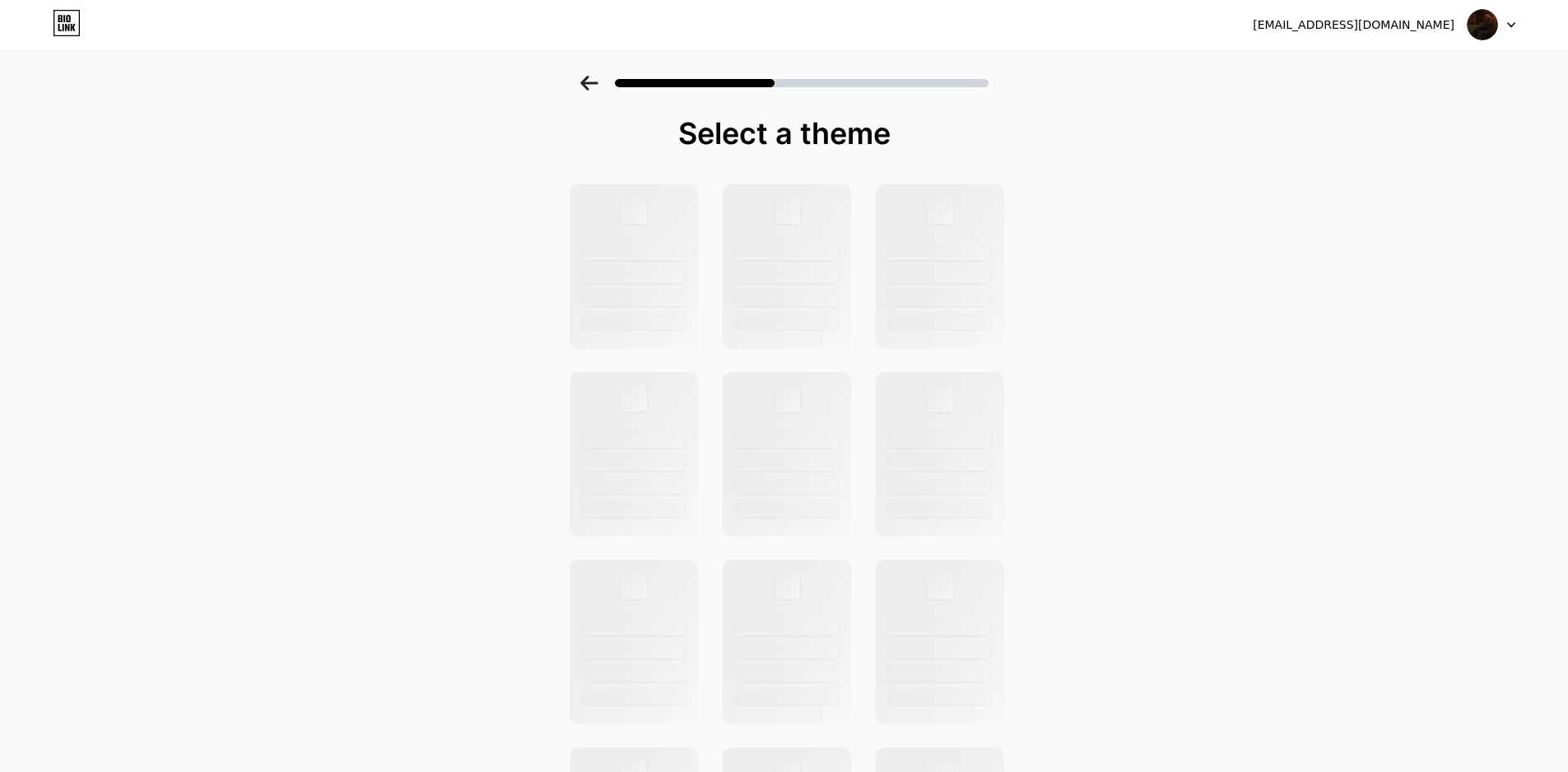
click at [597, 84] on icon at bounding box center [589, 83] width 18 height 15
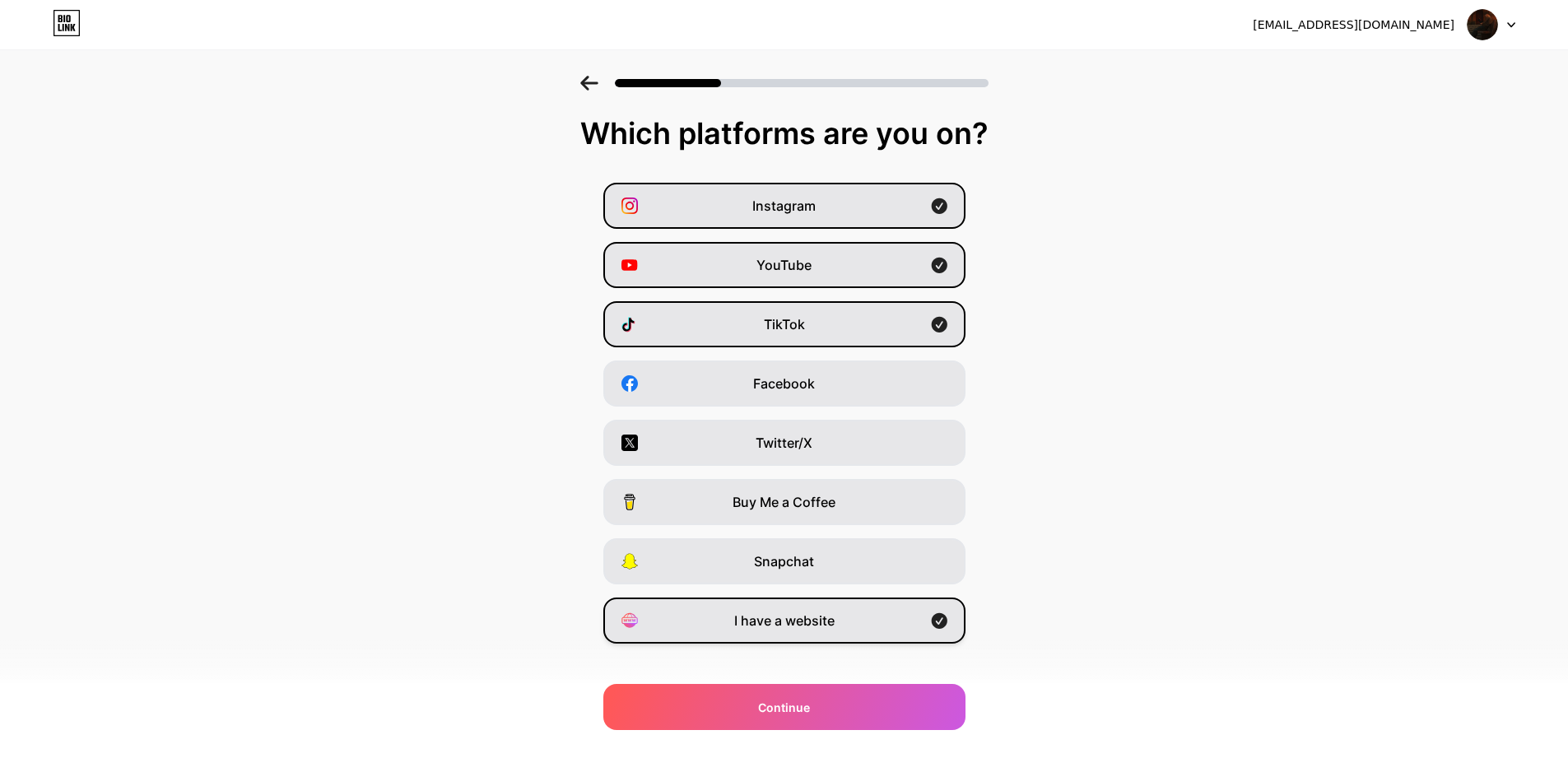
click at [931, 625] on div "I have a website" at bounding box center [785, 620] width 362 height 46
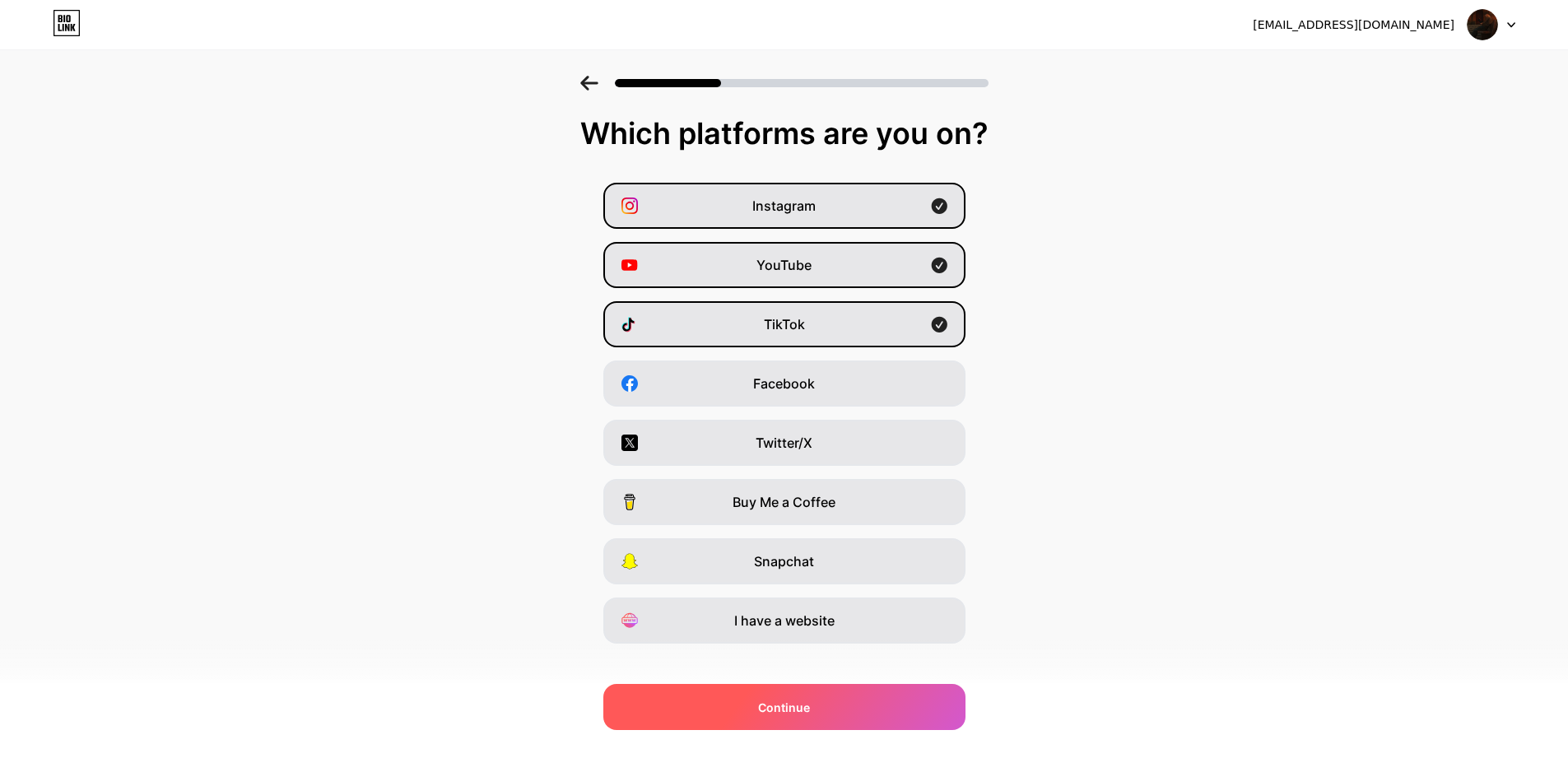
click at [878, 723] on div "Continue" at bounding box center [785, 707] width 362 height 46
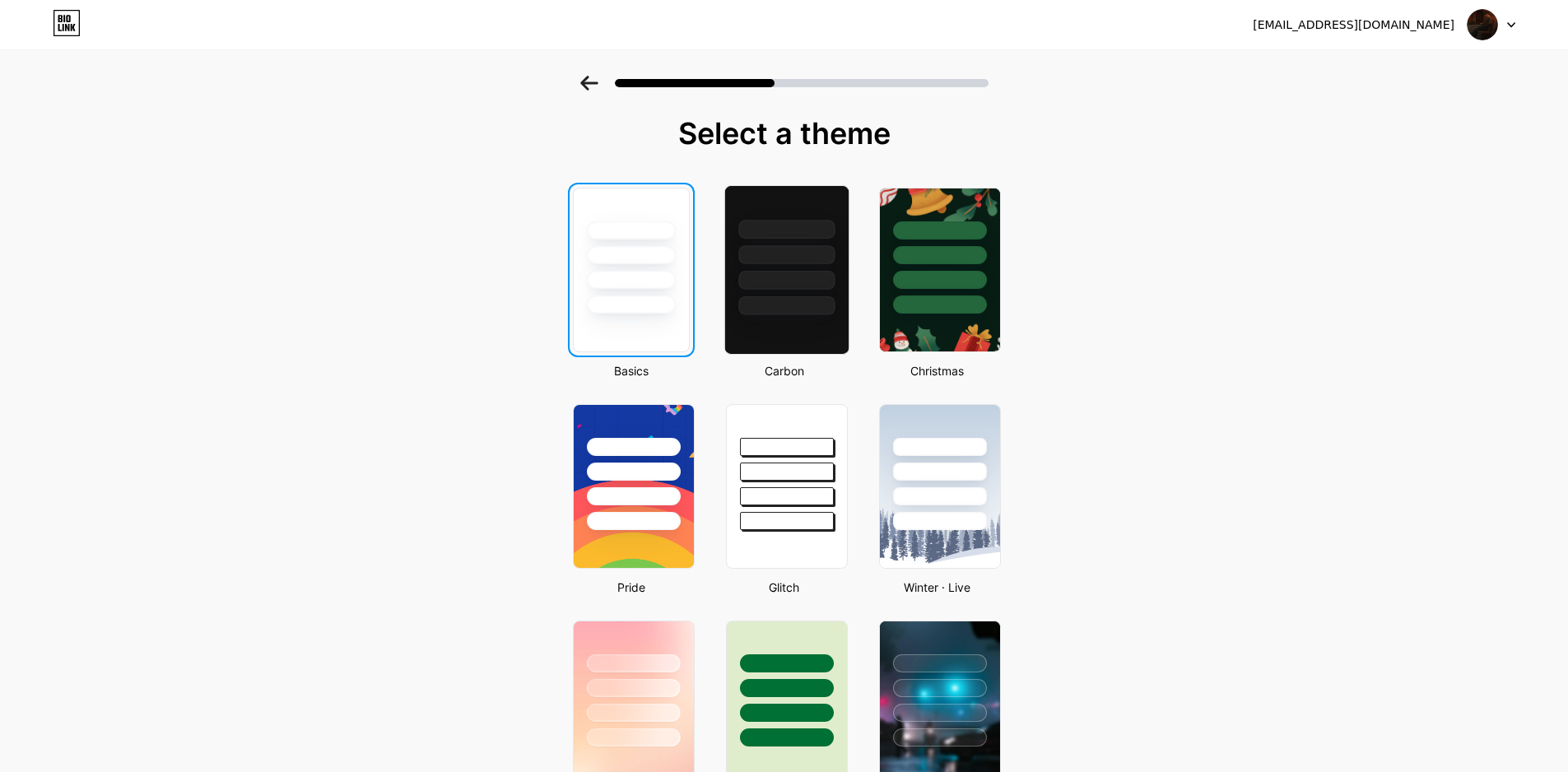
click at [786, 317] on div at bounding box center [786, 270] width 125 height 170
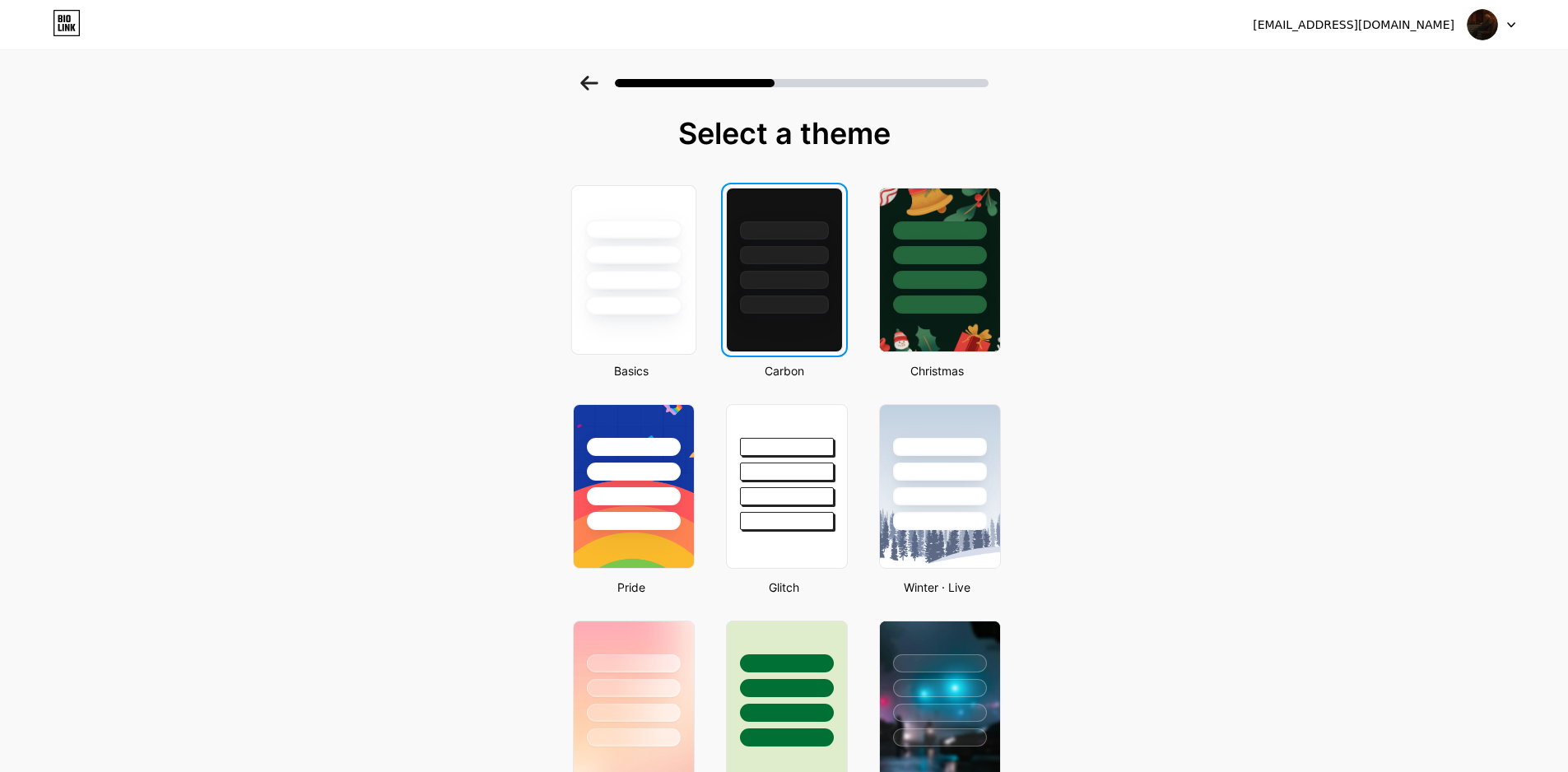
click at [652, 295] on div at bounding box center [633, 250] width 123 height 129
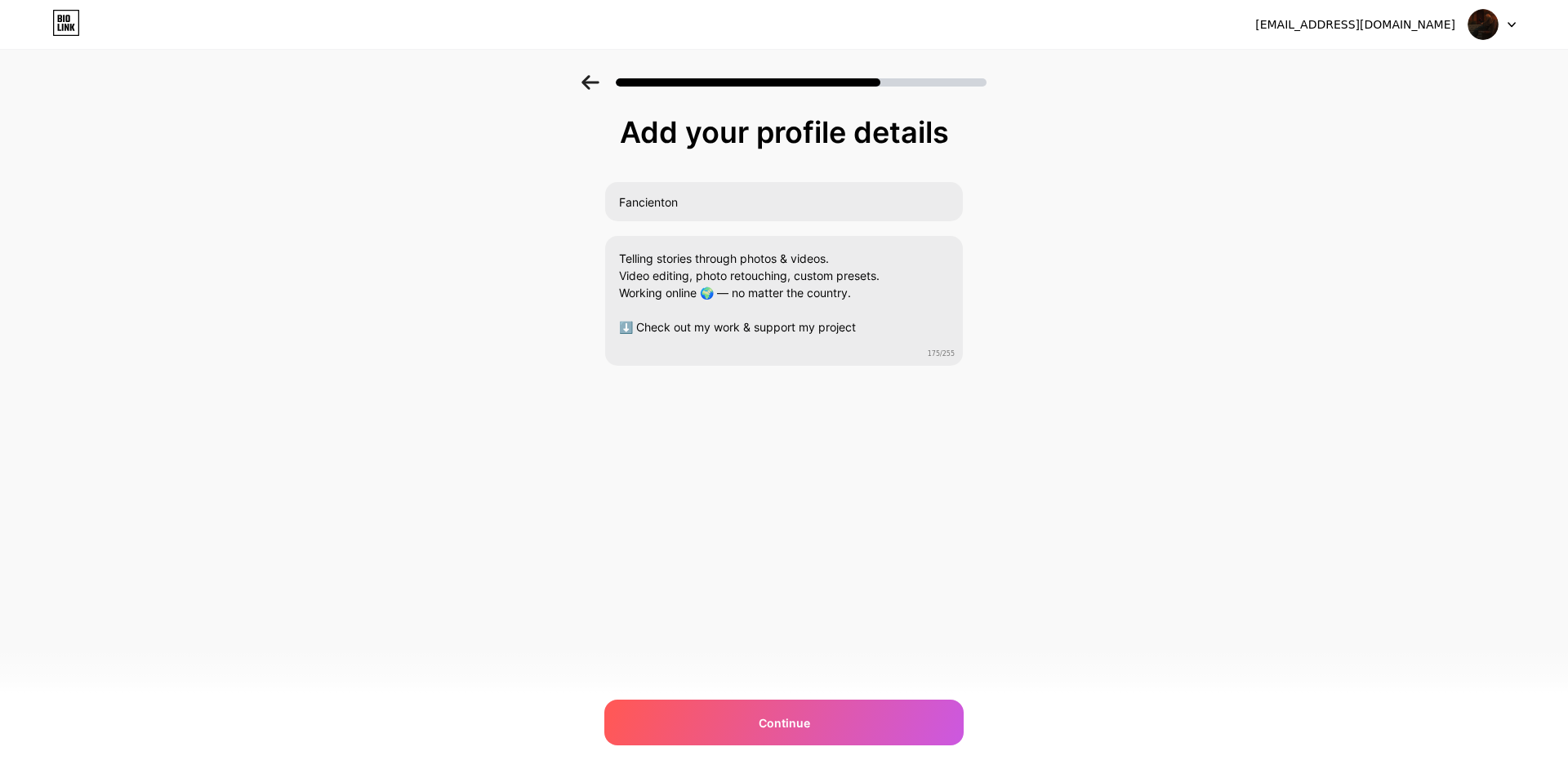
click at [588, 83] on icon at bounding box center [590, 82] width 18 height 15
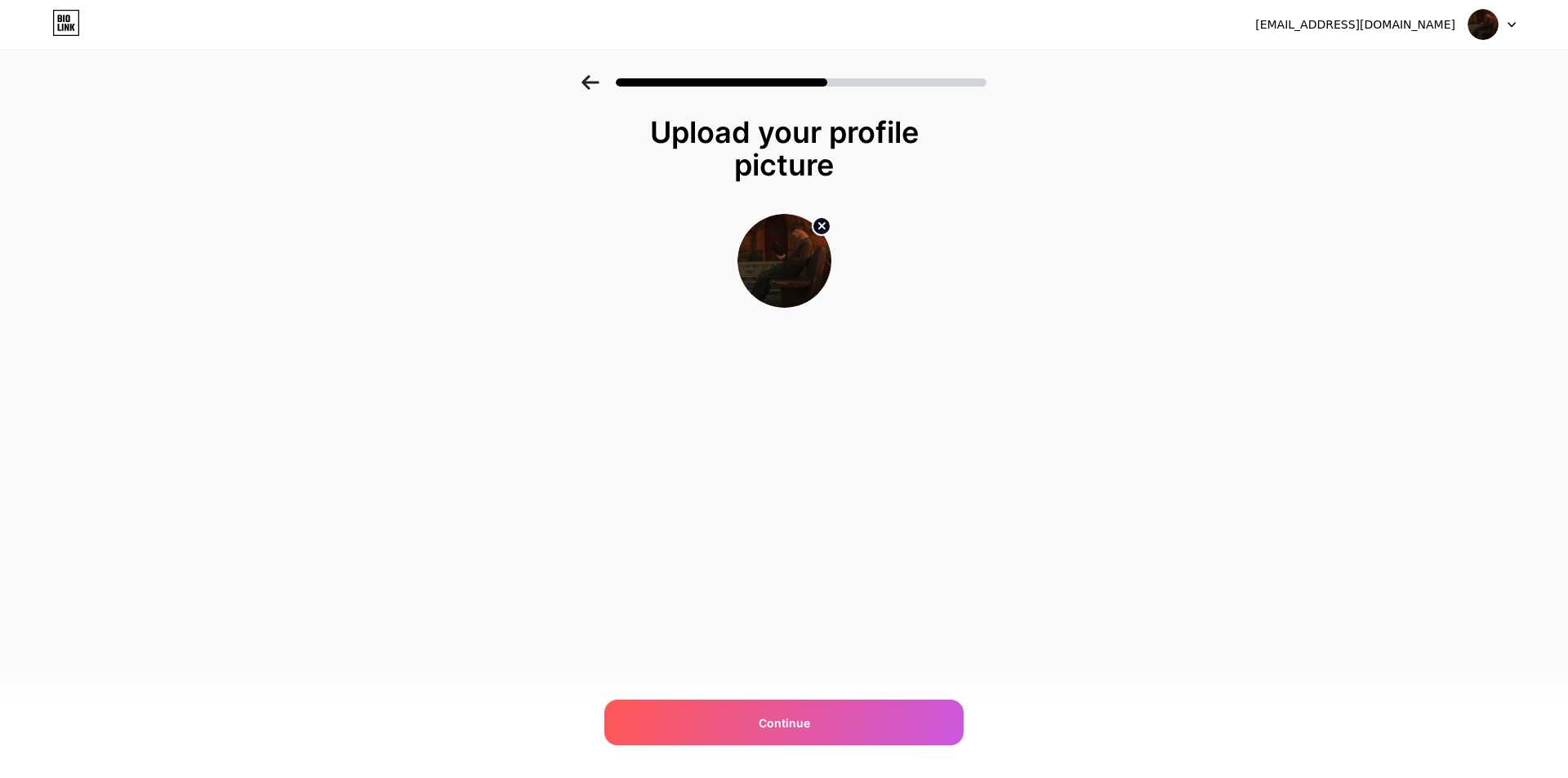
click at [588, 83] on icon at bounding box center [590, 82] width 18 height 15
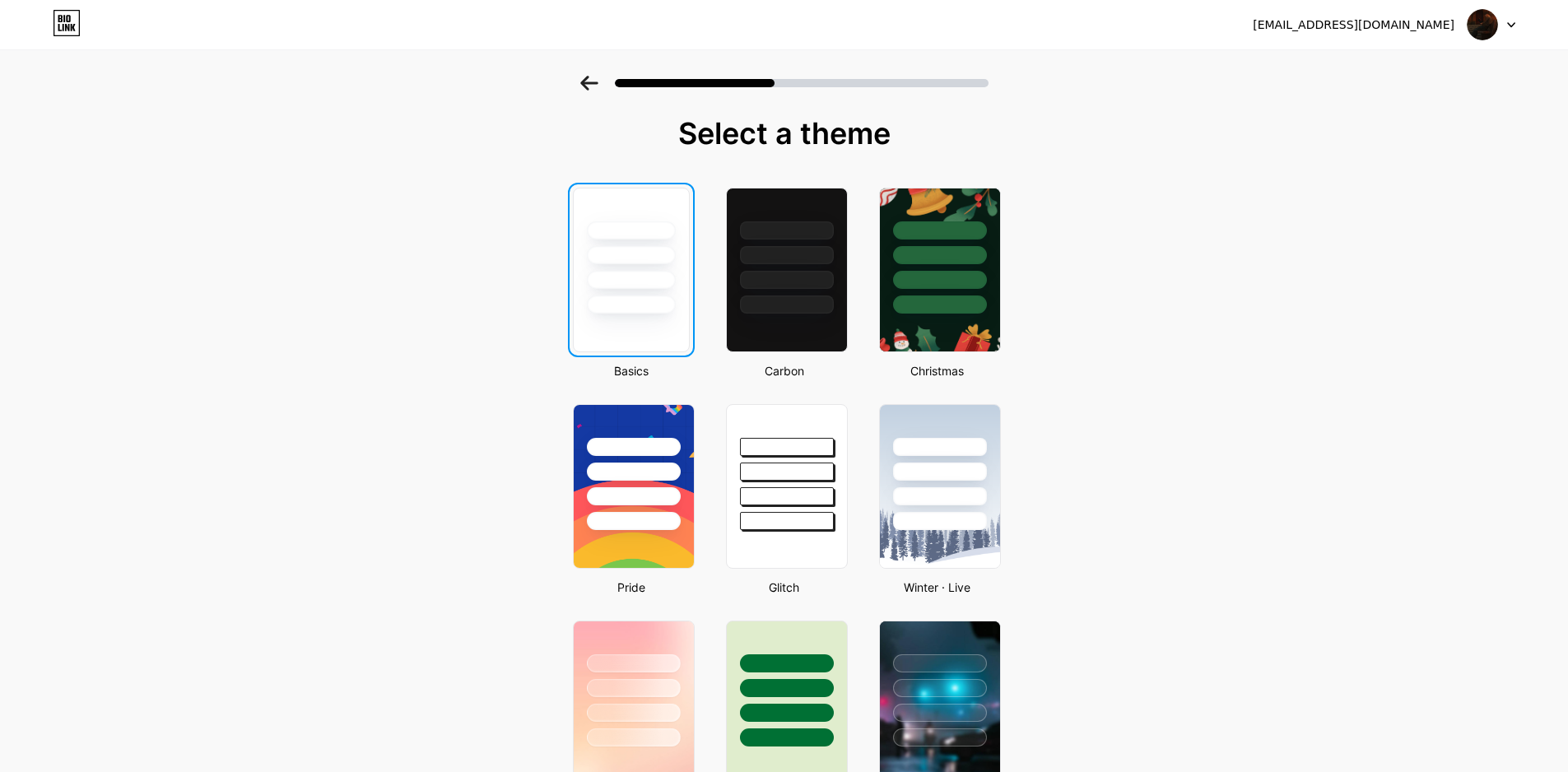
click at [639, 275] on div at bounding box center [631, 279] width 89 height 18
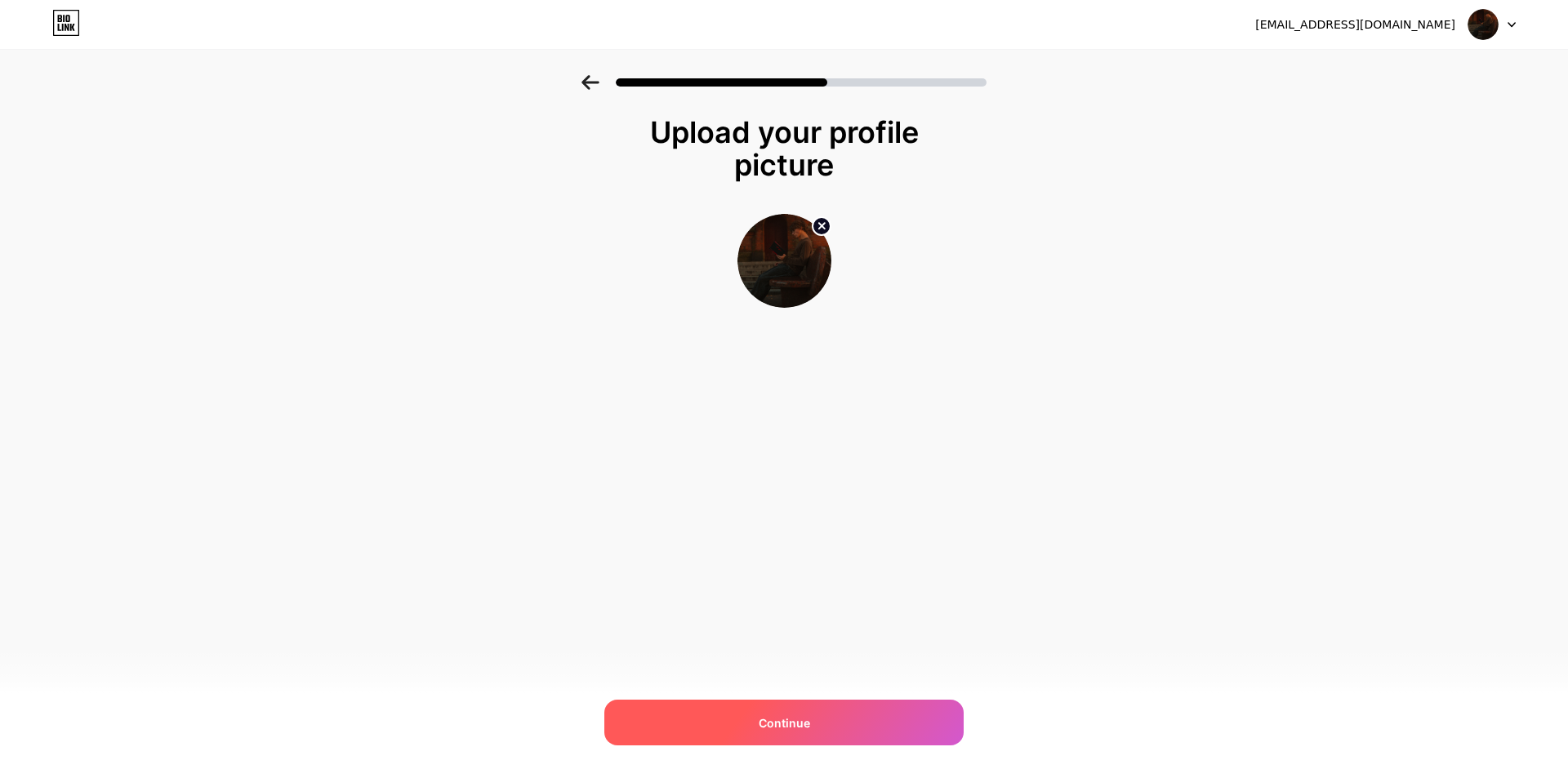
click at [799, 723] on span "Continue" at bounding box center [784, 722] width 52 height 18
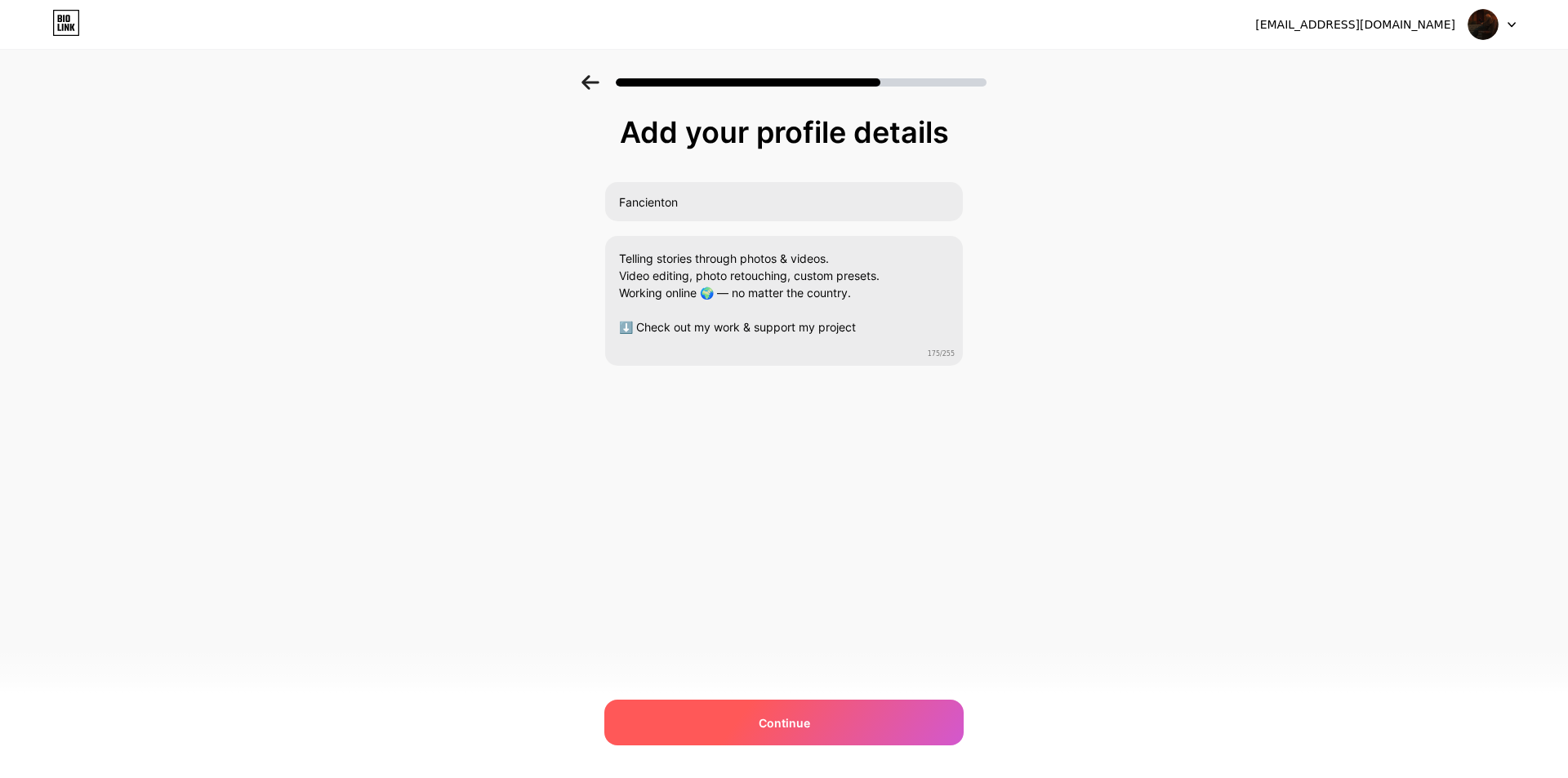
click at [849, 711] on div "Continue" at bounding box center [784, 722] width 359 height 45
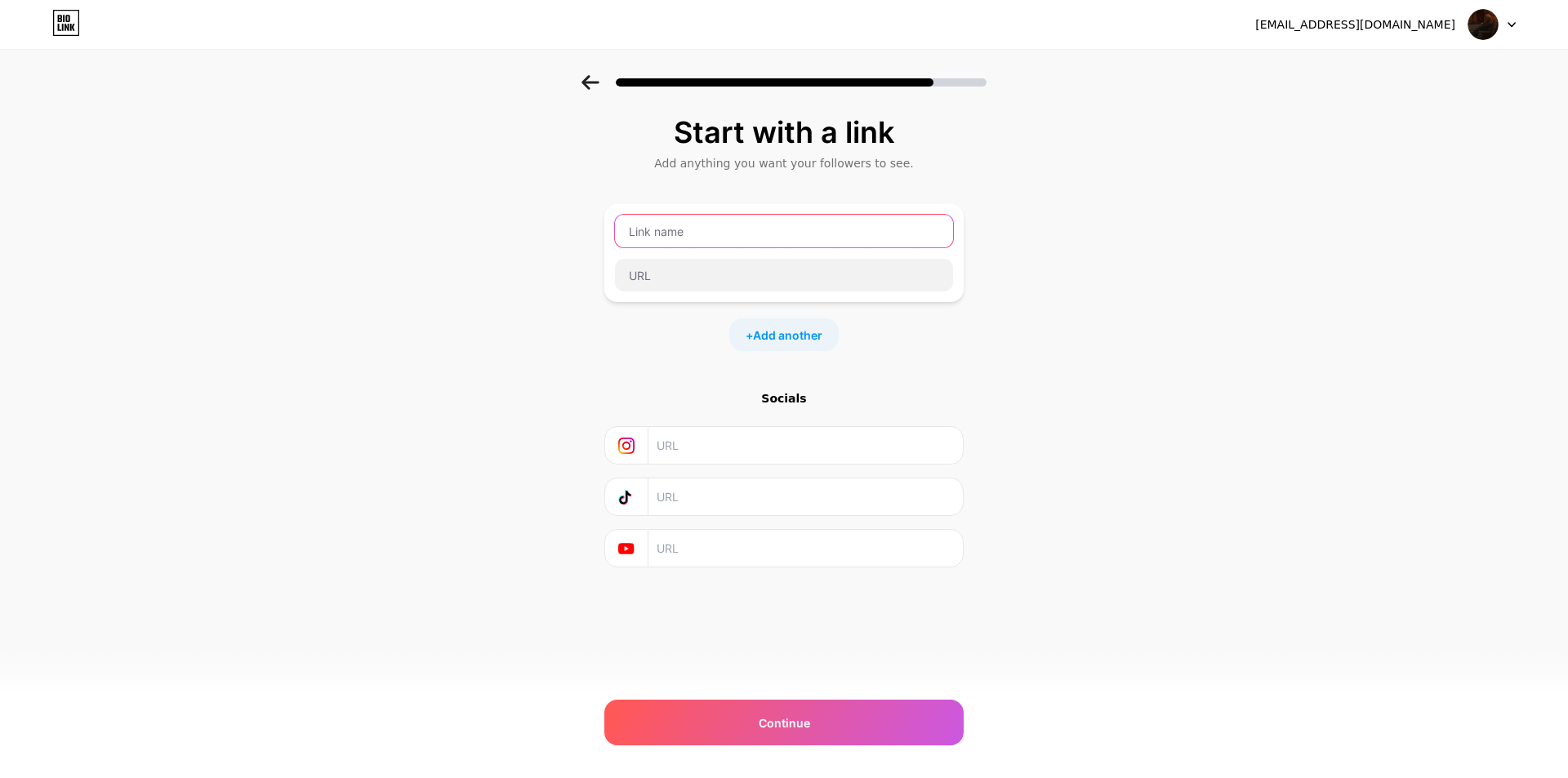
click at [710, 222] on input "text" at bounding box center [783, 230] width 338 height 32
type input "Е"
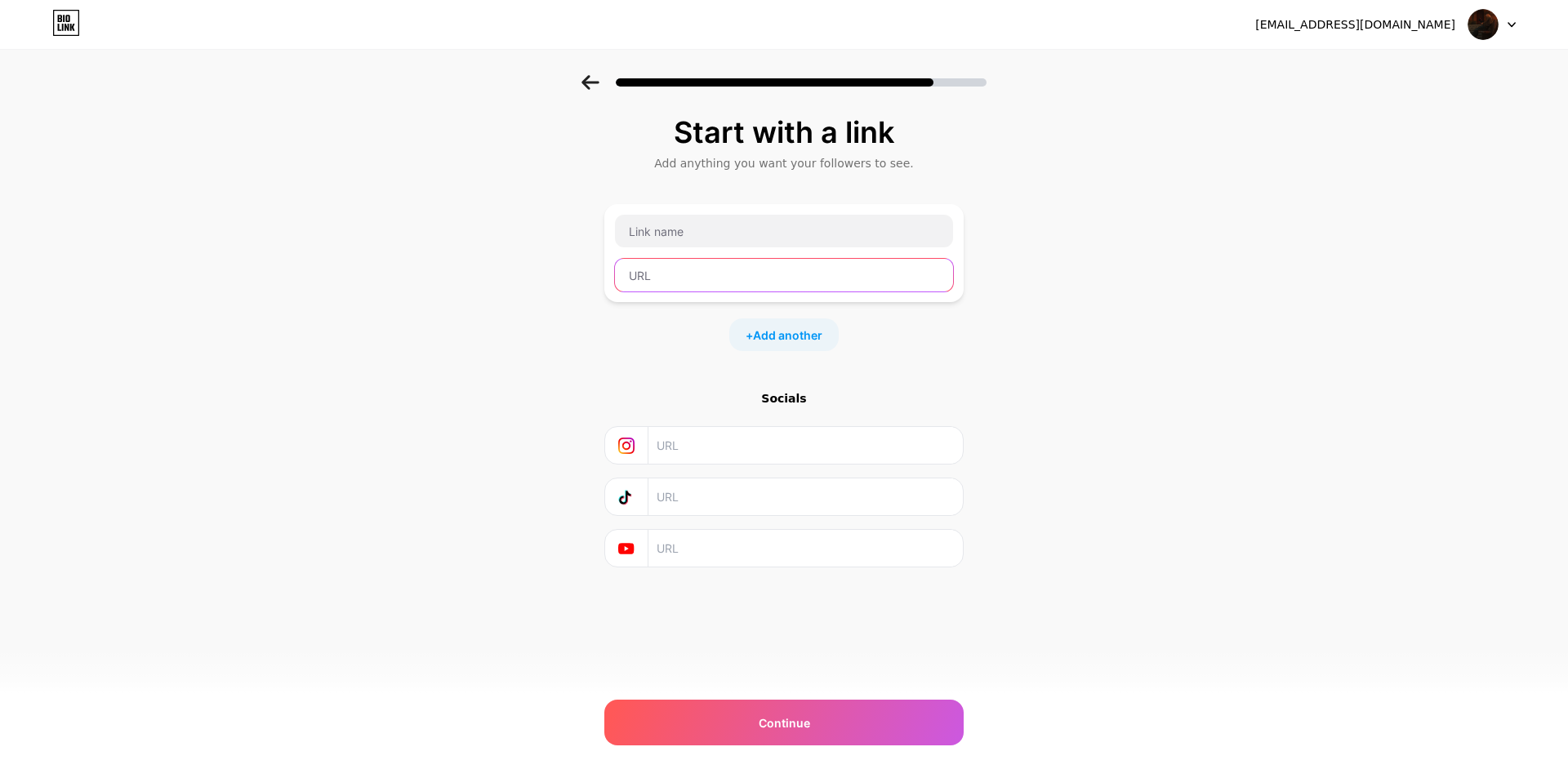
click at [682, 271] on input "text" at bounding box center [783, 275] width 338 height 32
paste input "https://www.threads.com/@fancienton"
drag, startPoint x: 700, startPoint y: 280, endPoint x: 737, endPoint y: 280, distance: 37.0
click at [737, 280] on input "https://www.threads.com/@fancienton" at bounding box center [783, 275] width 338 height 32
type input "https://www.threads.com/@fancienton"
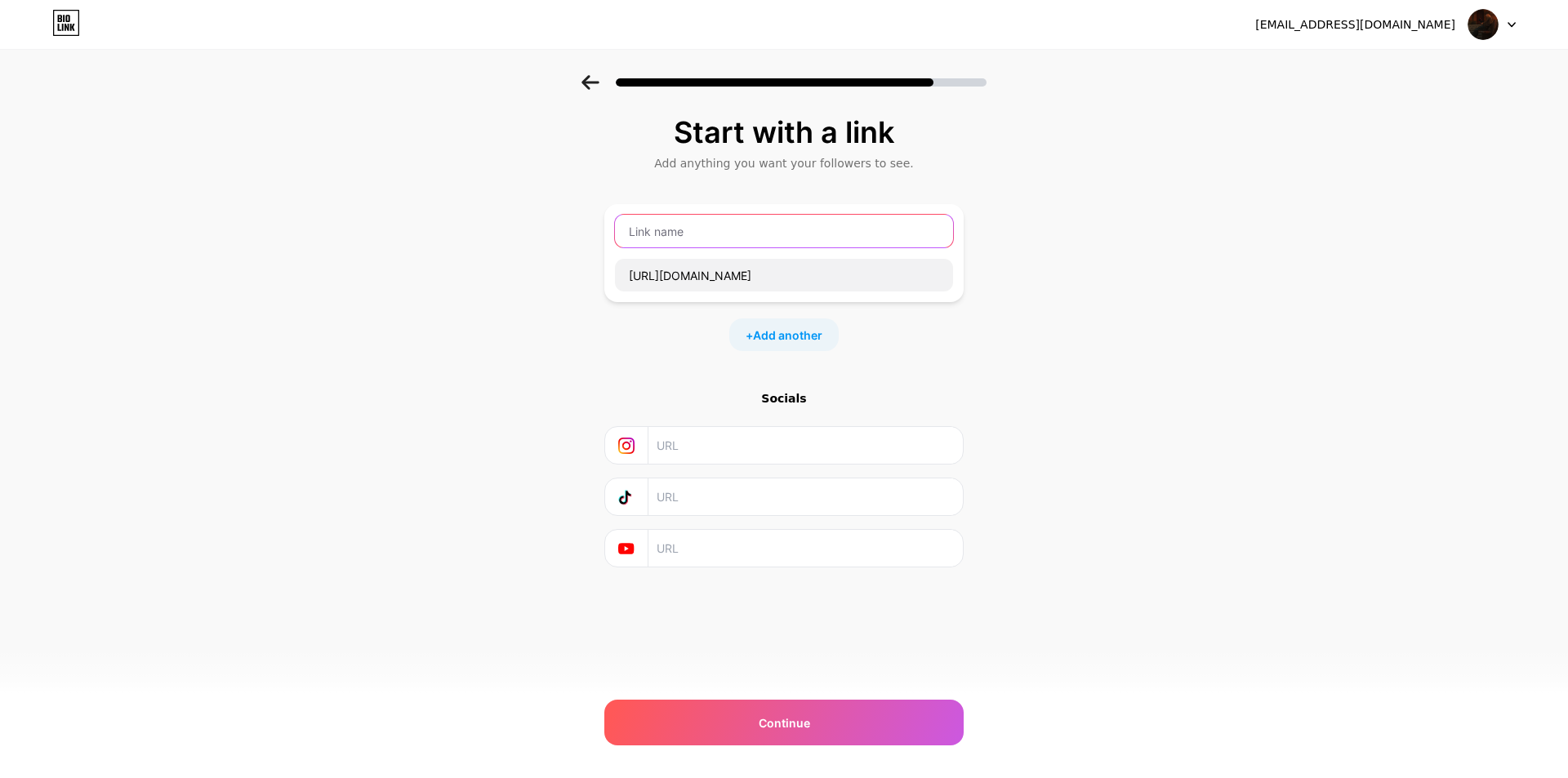
click at [673, 235] on input "text" at bounding box center [783, 230] width 338 height 32
paste input "threads"
click at [632, 238] on input "threads" at bounding box center [783, 230] width 338 height 32
type input "Threads"
click at [716, 557] on input "text" at bounding box center [804, 548] width 296 height 37
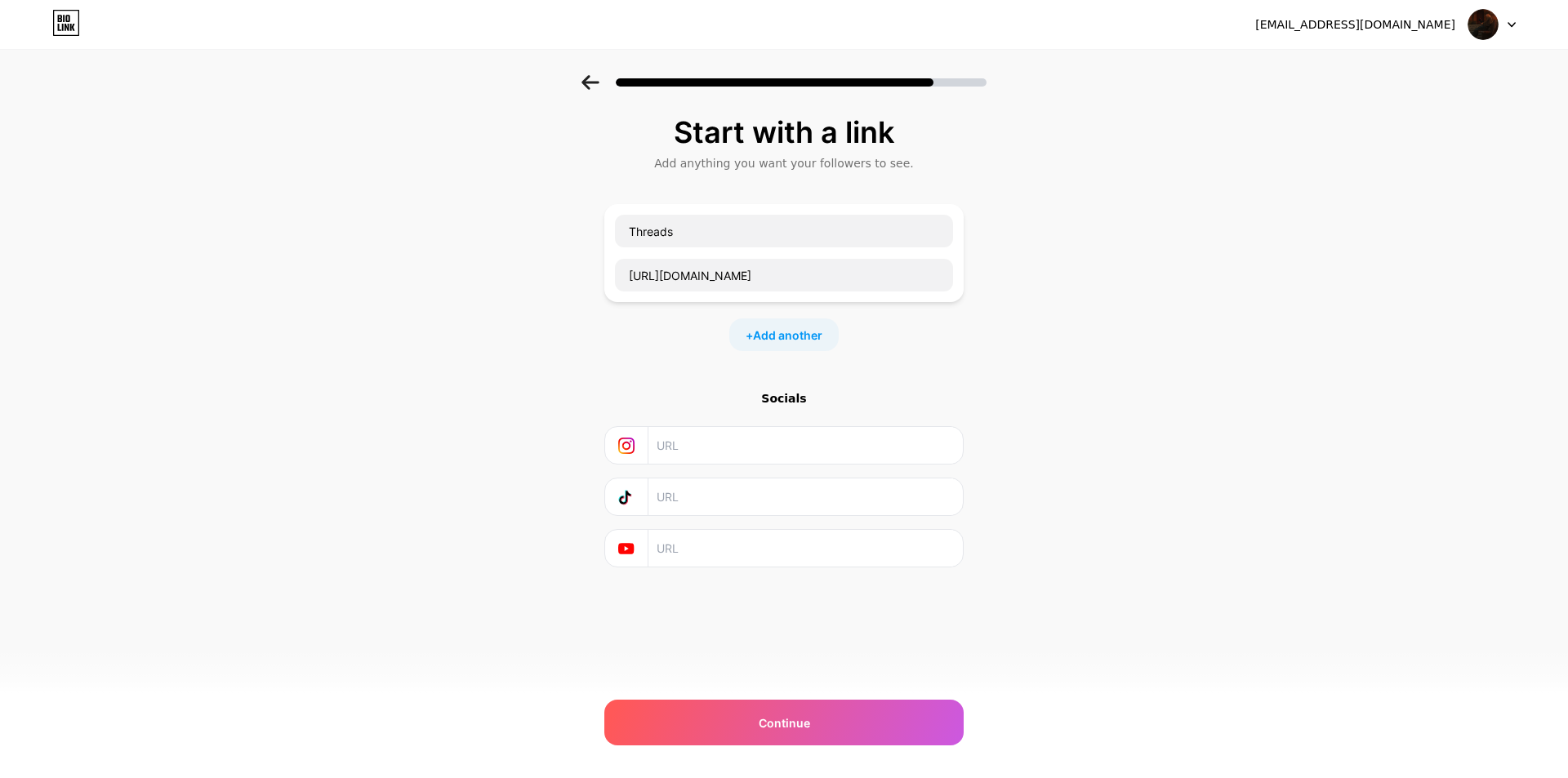
paste input "[URL][DOMAIN_NAME]"
type input "[URL][DOMAIN_NAME]"
click at [682, 513] on input "text" at bounding box center [804, 497] width 296 height 37
paste input "[URL][DOMAIN_NAME]"
type input "[URL][DOMAIN_NAME]"
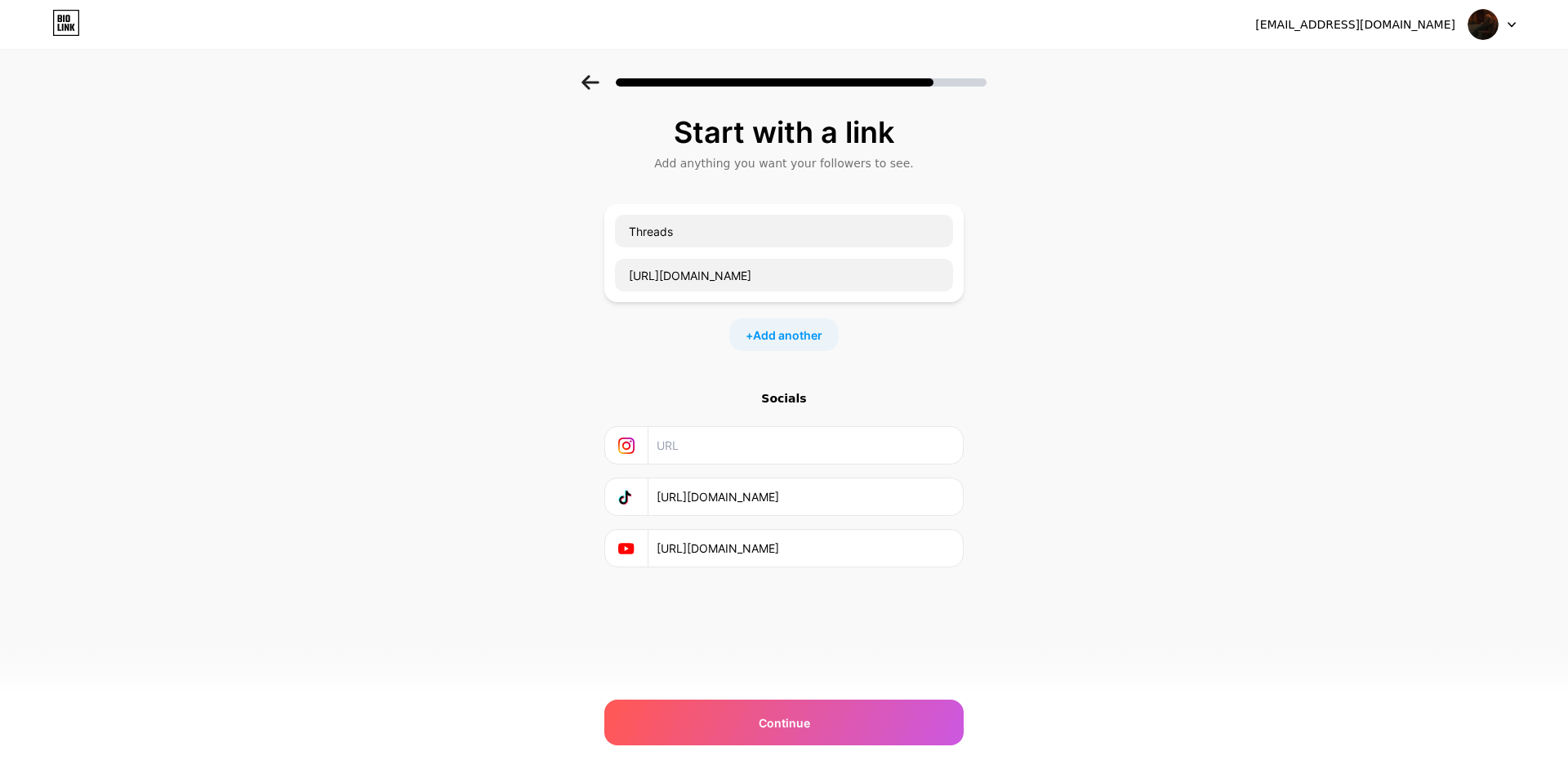
click at [734, 438] on input "text" at bounding box center [804, 445] width 296 height 37
paste input "[URL][DOMAIN_NAME]"
type input "[URL][DOMAIN_NAME]"
click at [869, 722] on div "Continue" at bounding box center [784, 722] width 359 height 45
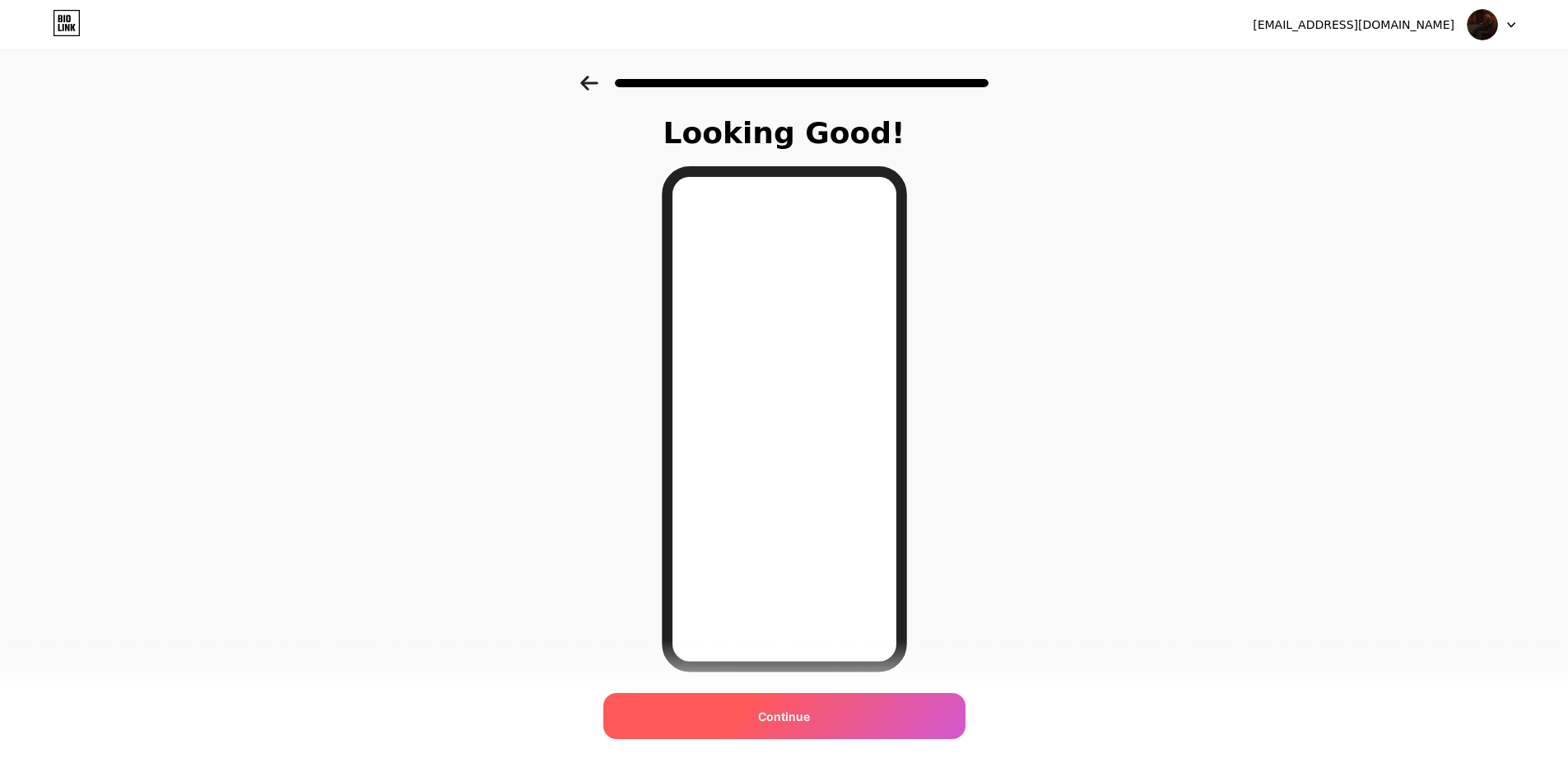
click at [823, 726] on div "Continue" at bounding box center [785, 716] width 362 height 46
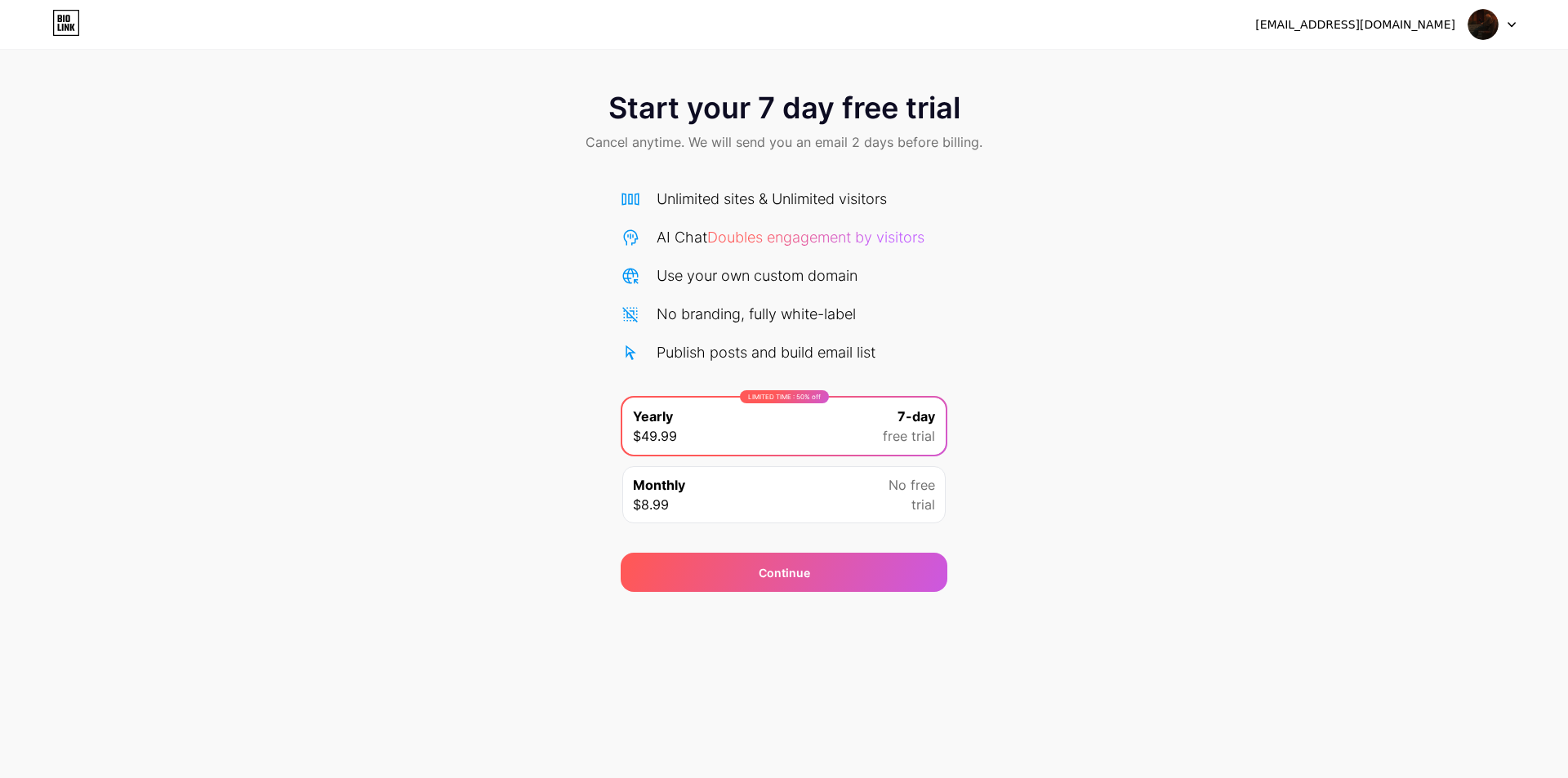
click at [1125, 470] on div "Start your 7 day free trial Cancel anytime. We will send you an email 2 days be…" at bounding box center [784, 333] width 1568 height 516
